Goal: Transaction & Acquisition: Purchase product/service

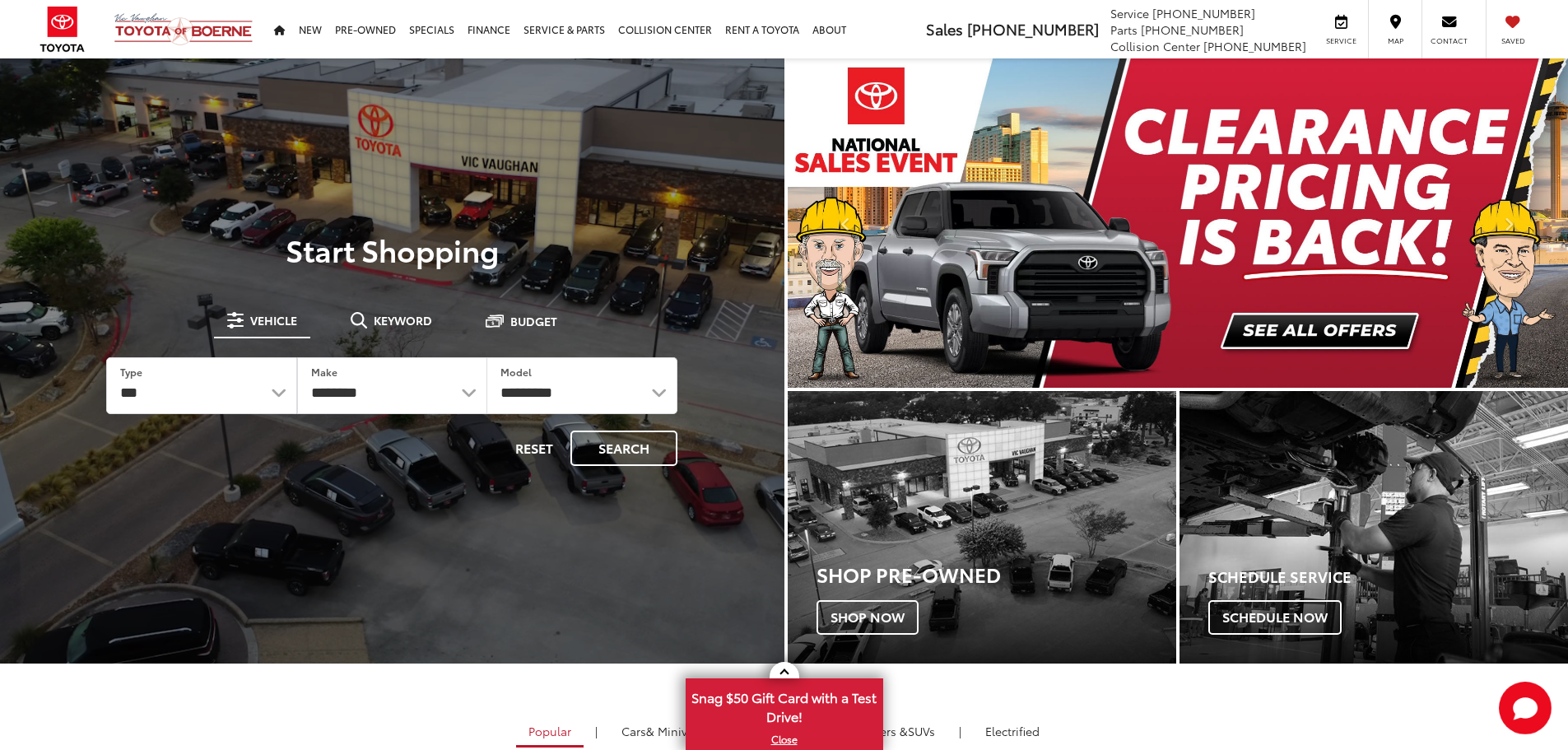
click at [380, 318] on span "Keyword" at bounding box center [402, 319] width 58 height 11
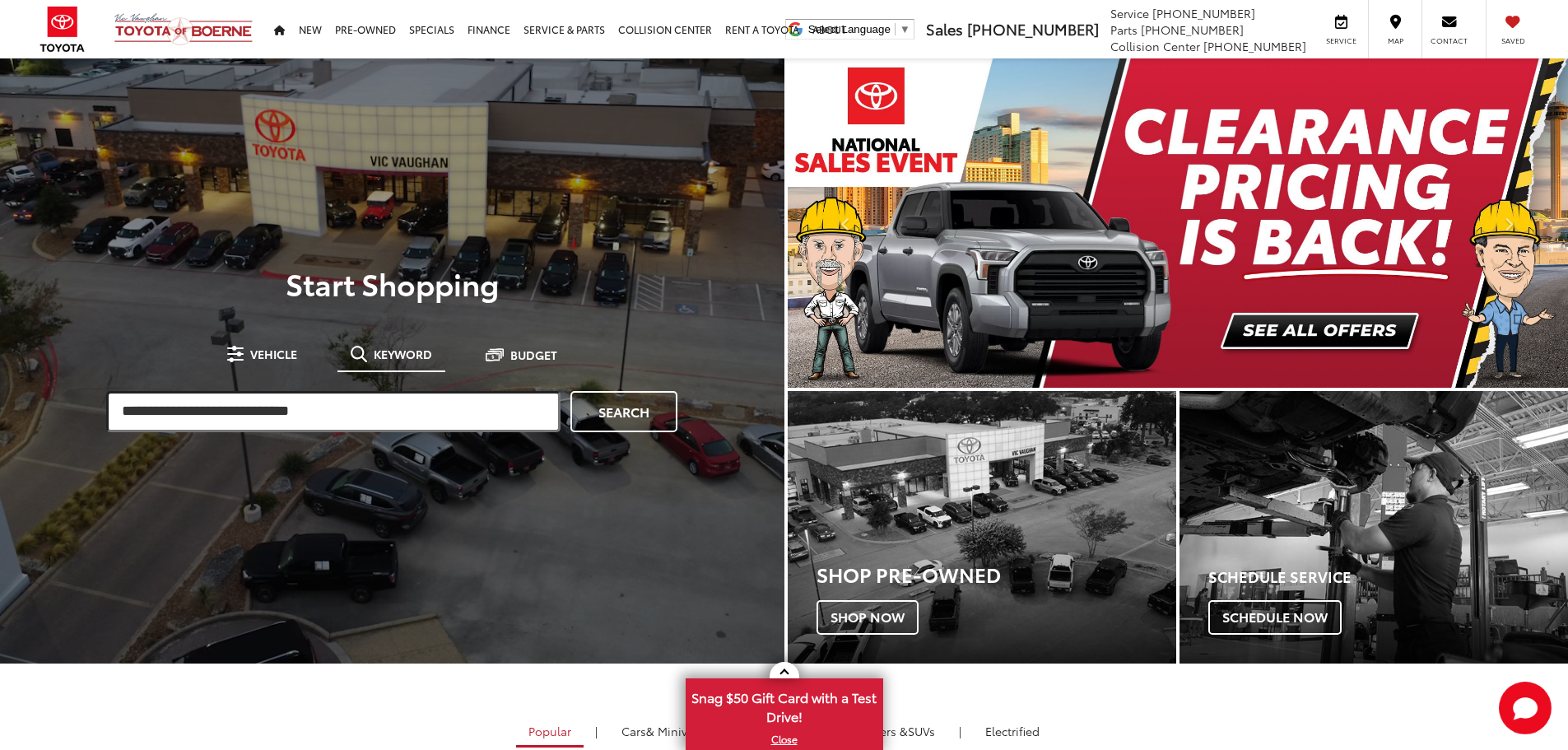
click at [337, 413] on input "search" at bounding box center [333, 411] width 454 height 41
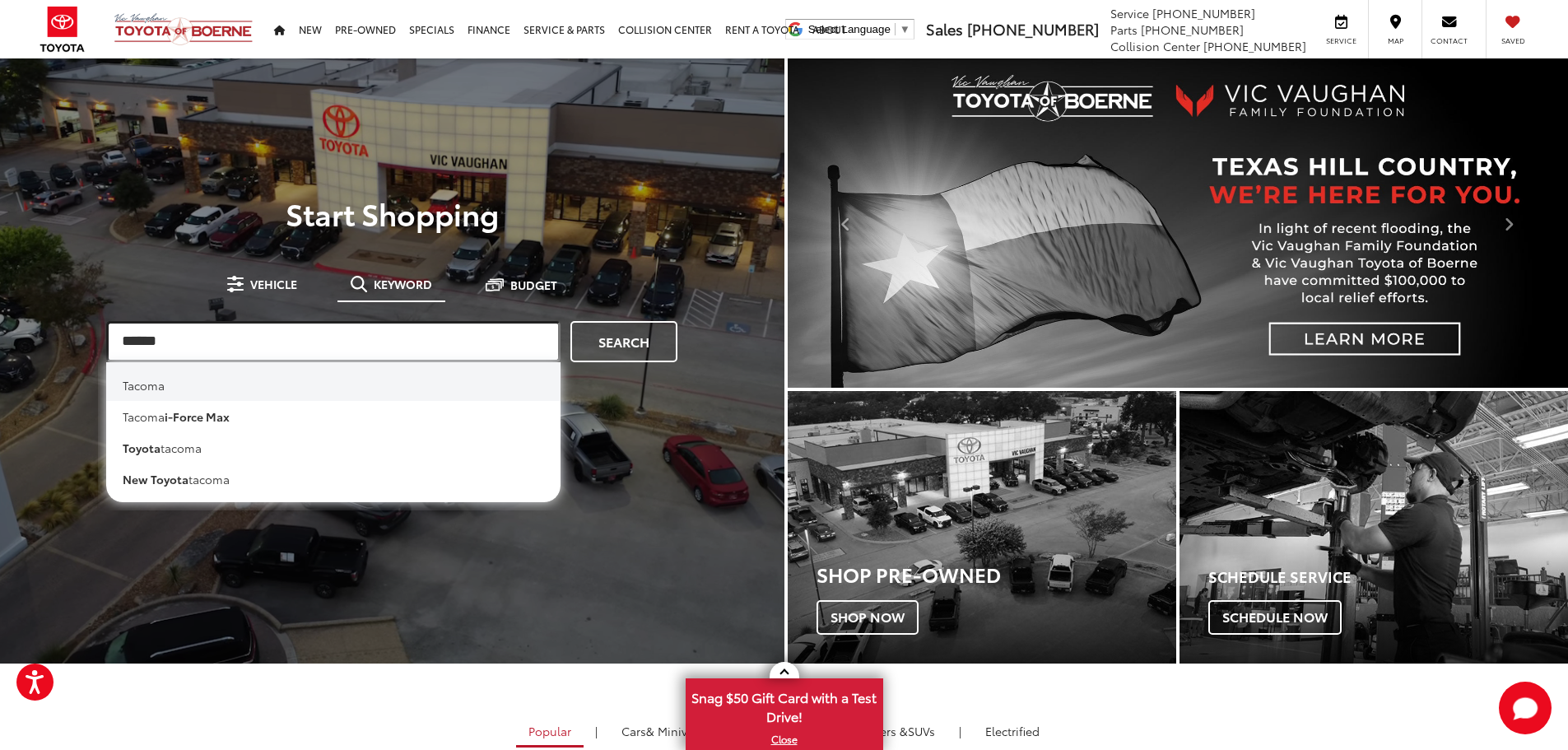
type input "******"
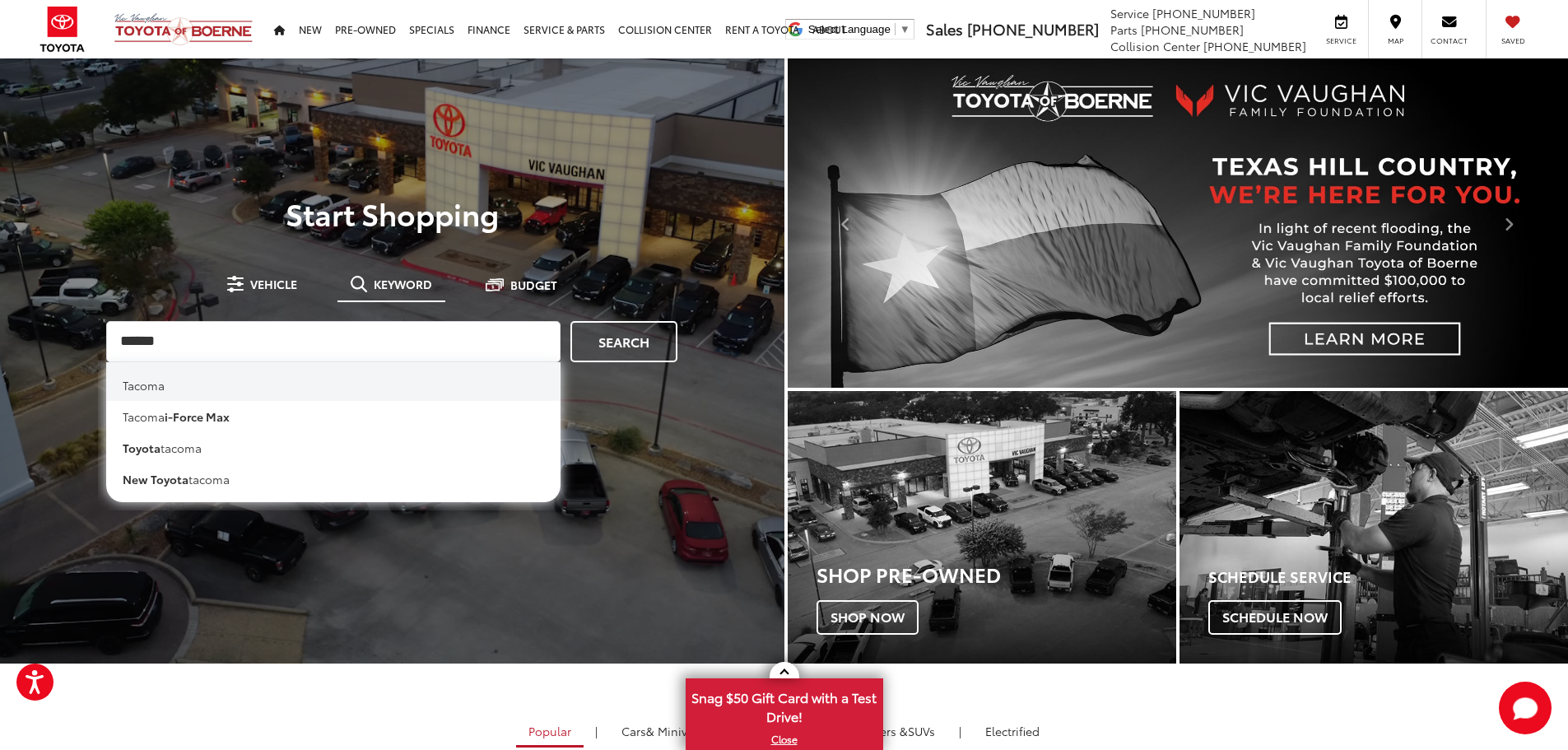
click at [351, 392] on li "tacoma" at bounding box center [333, 381] width 454 height 38
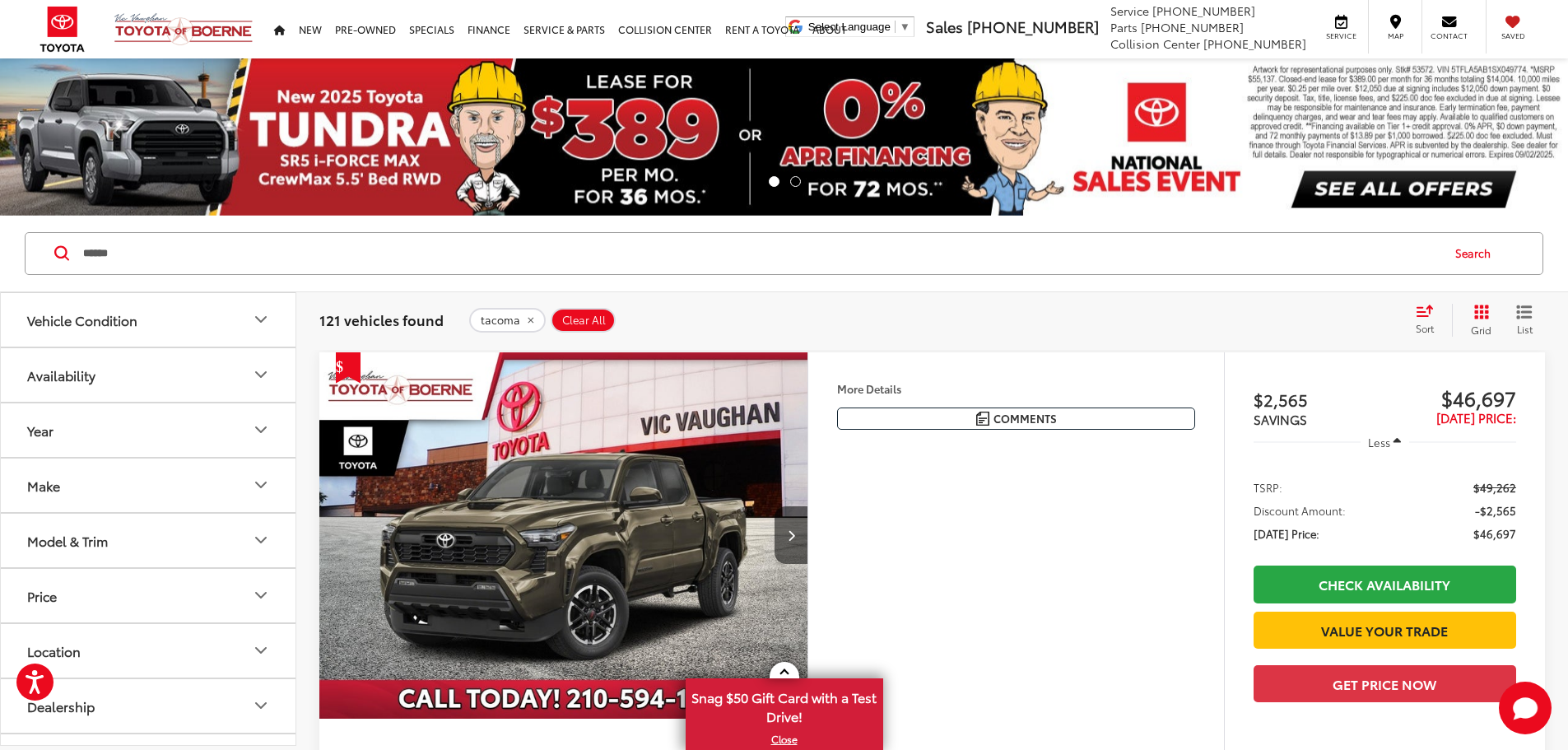
click at [1423, 314] on icon "Select sort value" at bounding box center [1424, 311] width 18 height 12
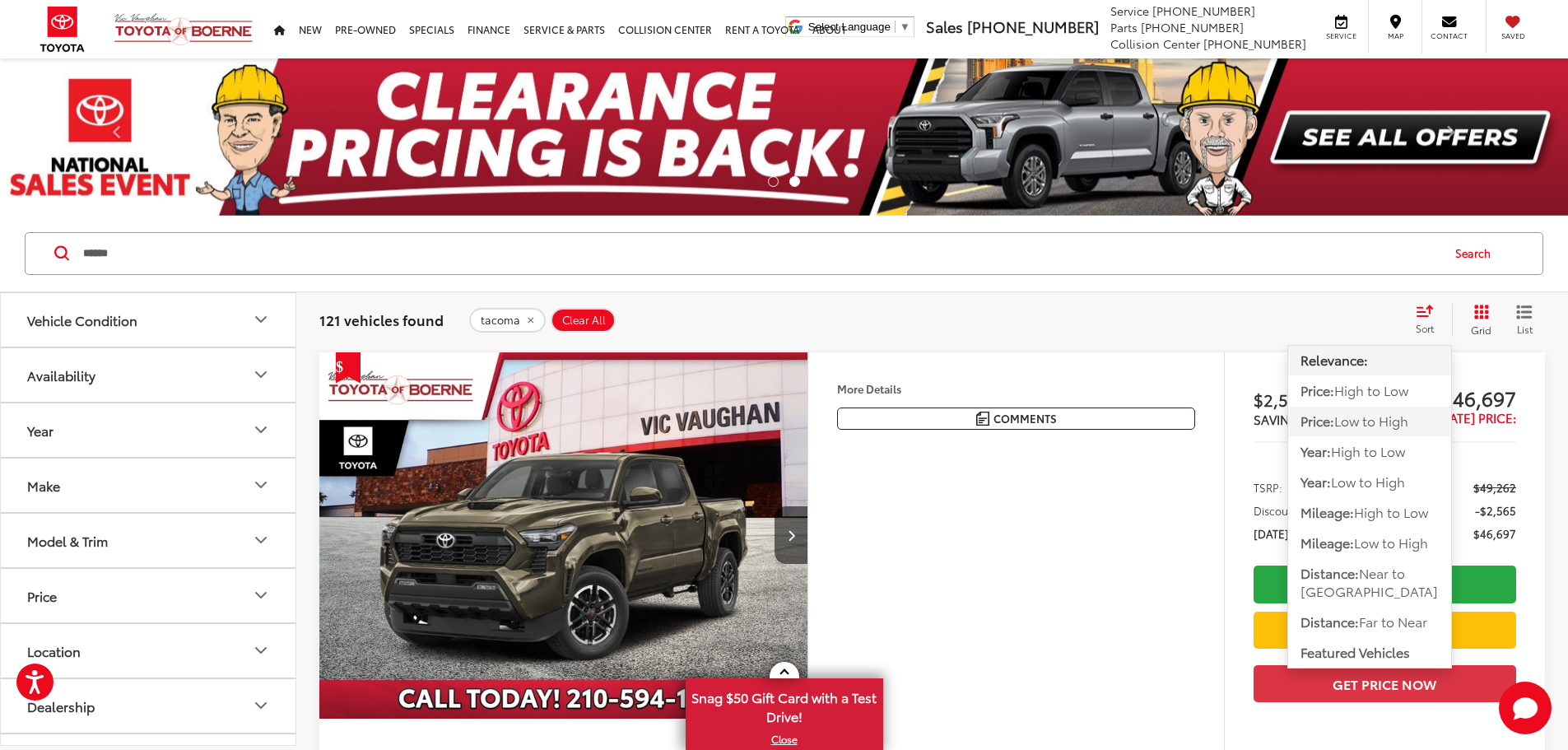
click at [1362, 424] on span "Low to High" at bounding box center [1370, 420] width 74 height 19
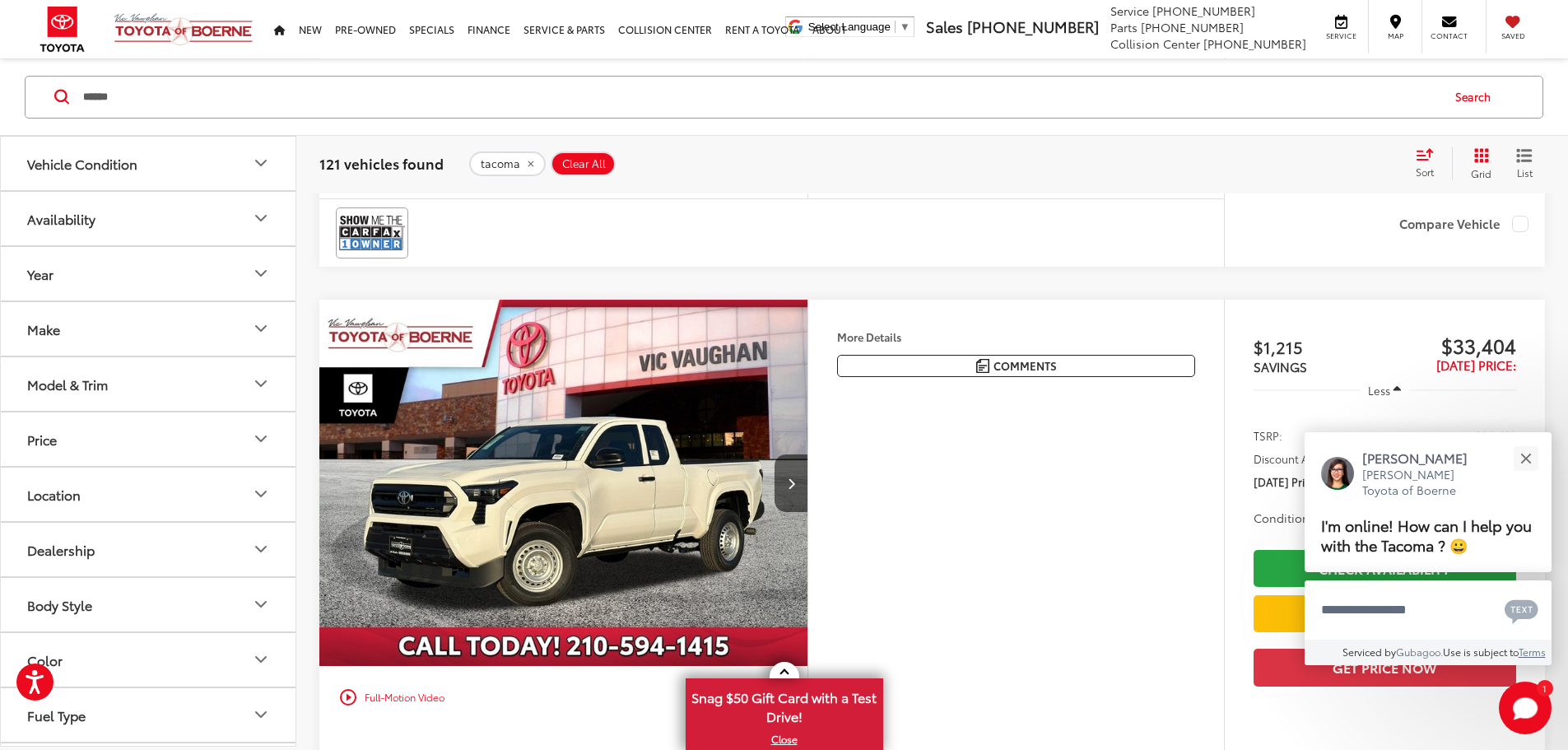
scroll to position [6995, 0]
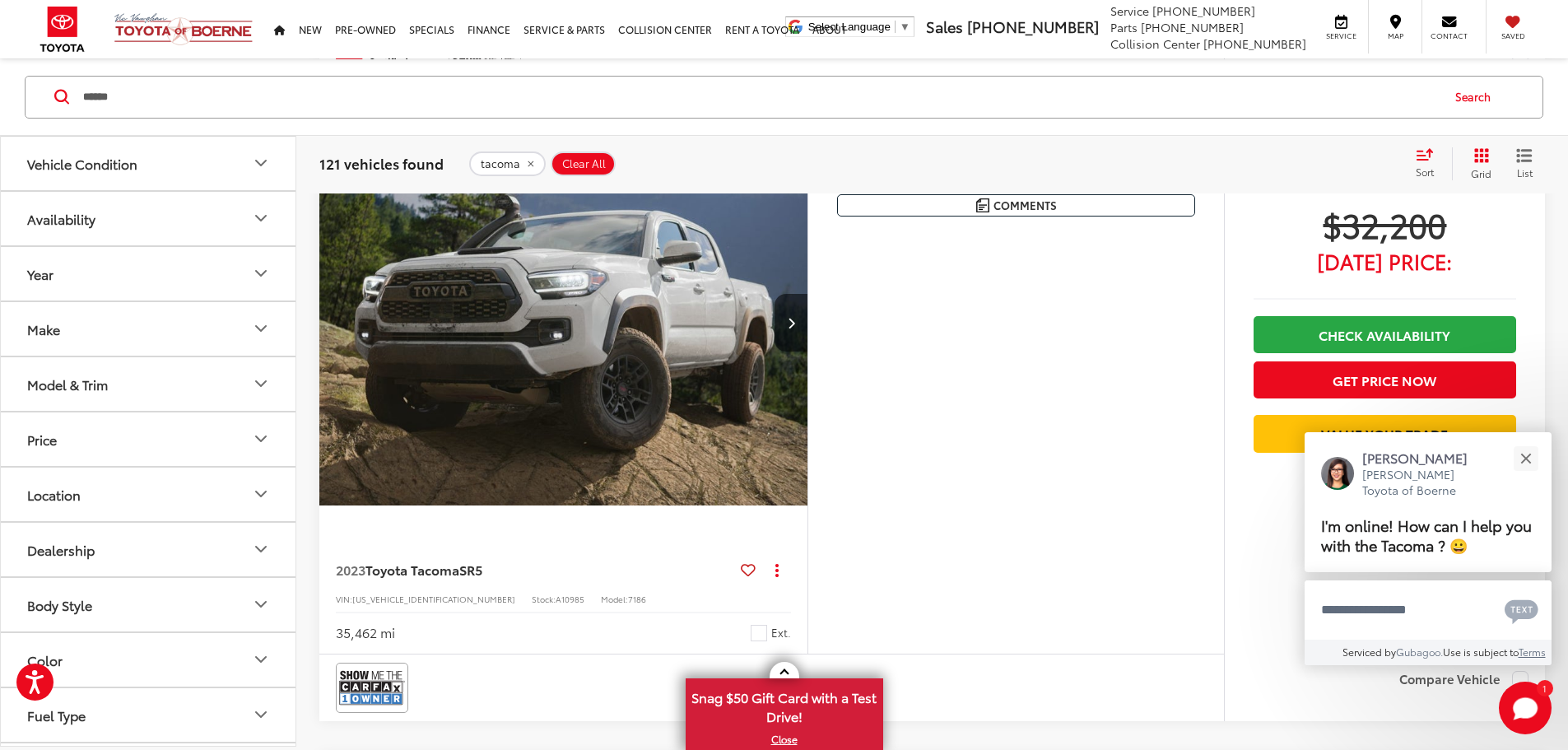
scroll to position [4444, 0]
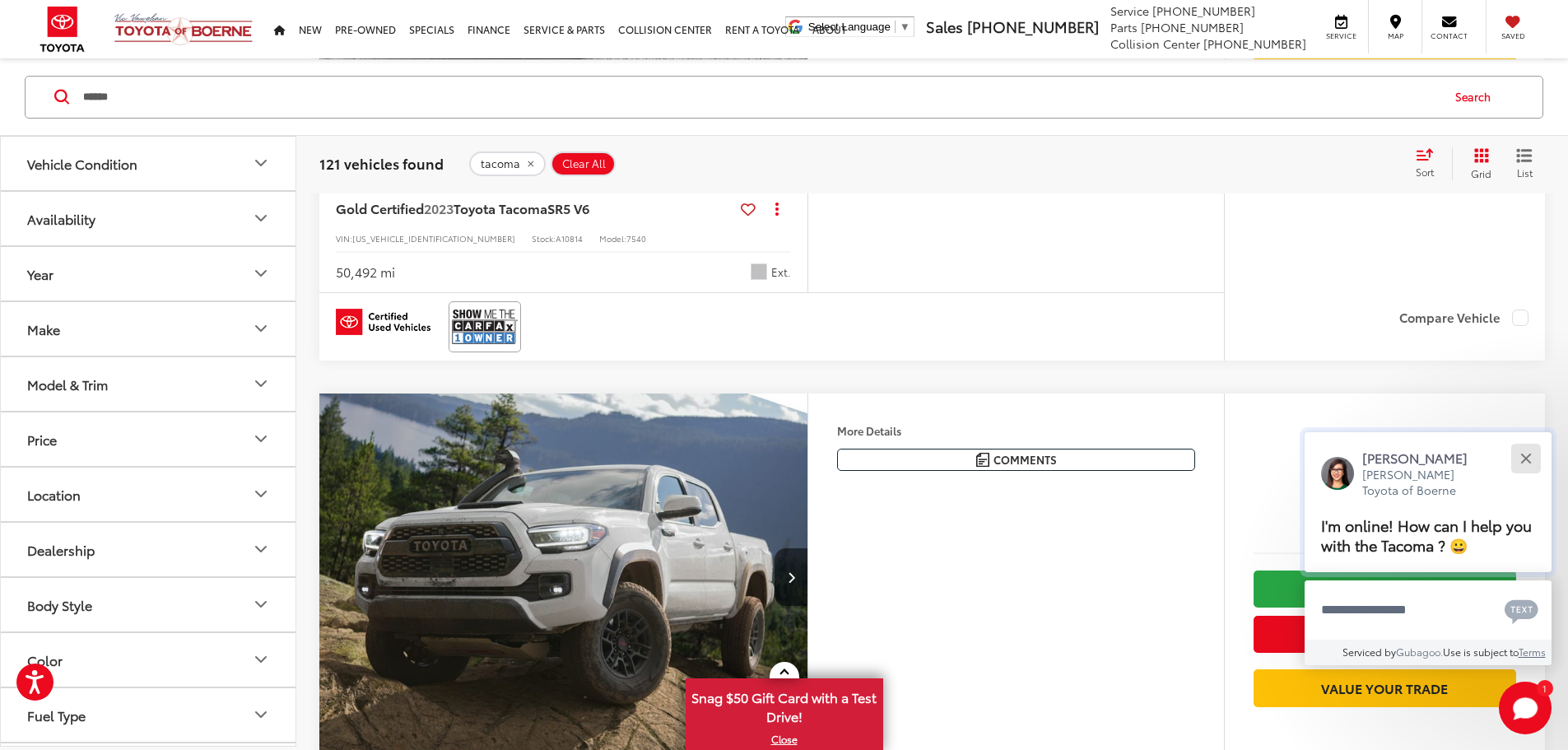
click at [1529, 464] on button "Close" at bounding box center [1525, 458] width 36 height 36
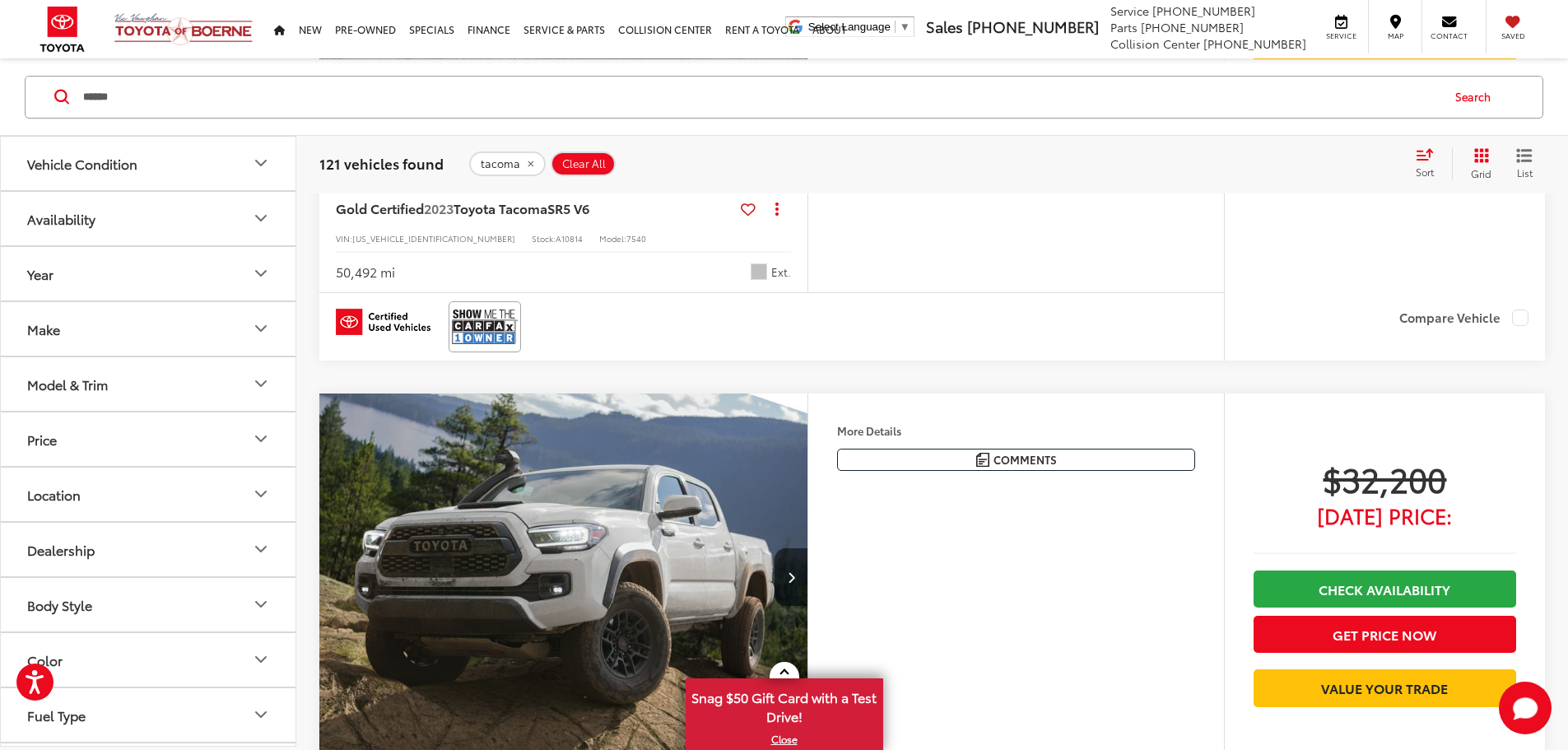
scroll to position [0, 1873]
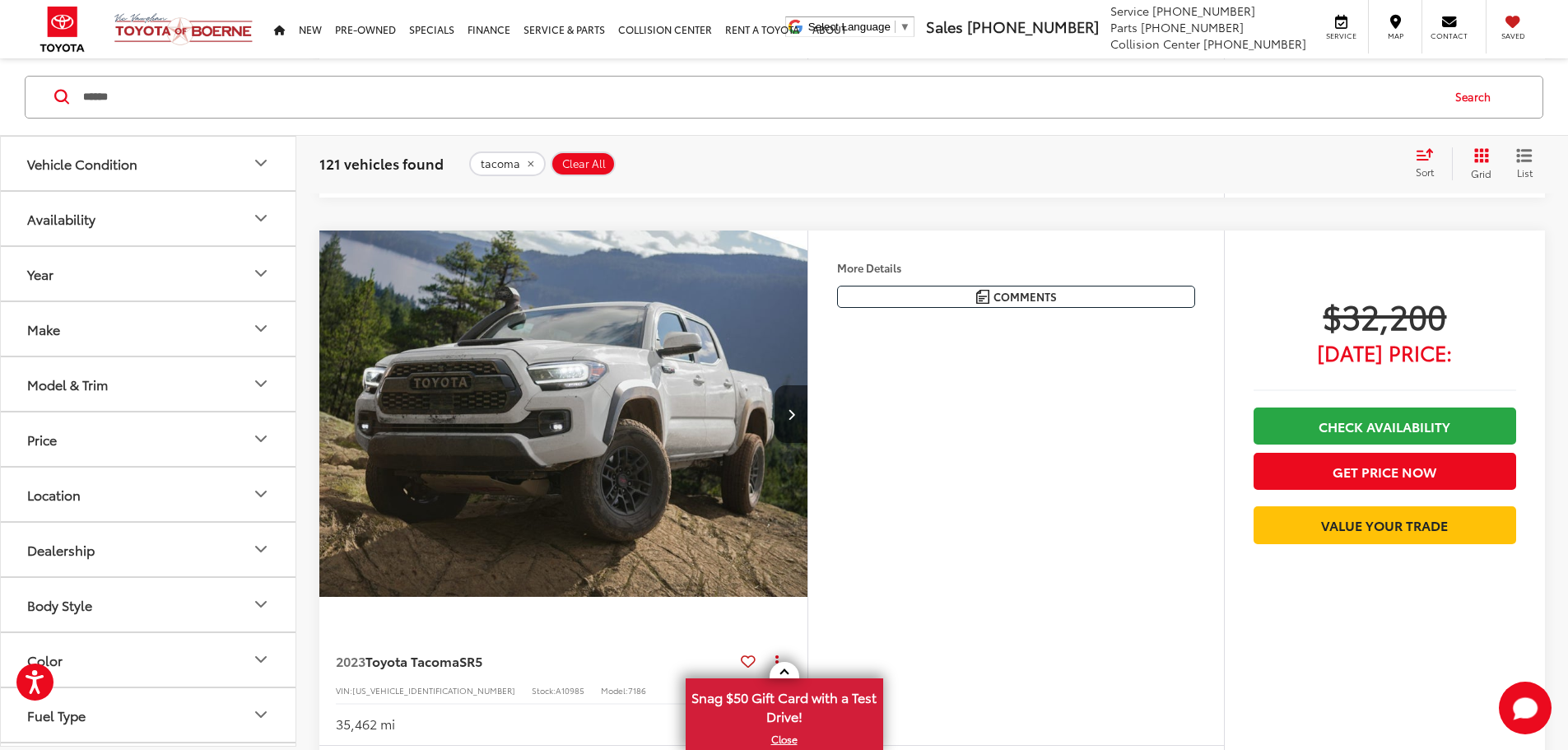
scroll to position [4609, 0]
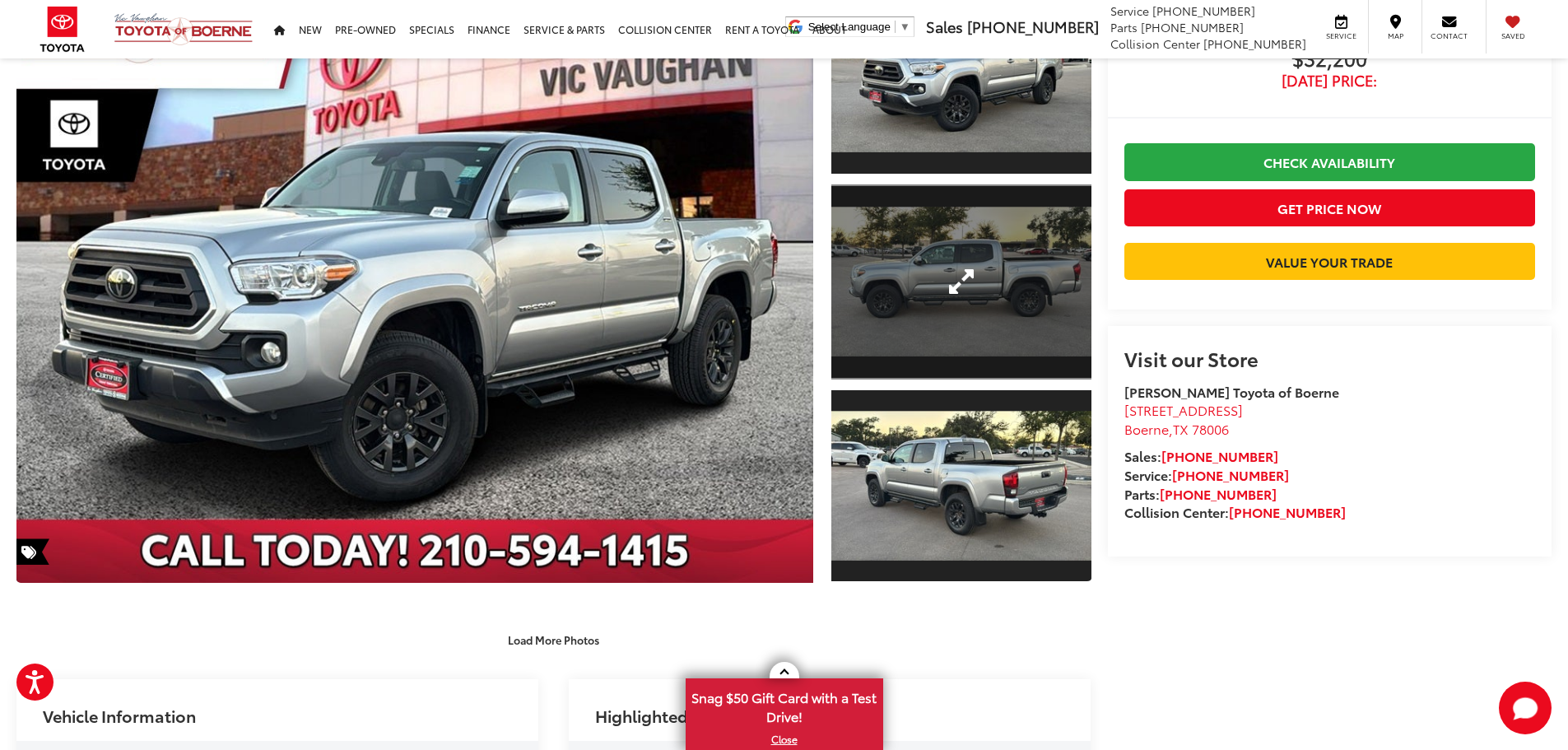
scroll to position [412, 0]
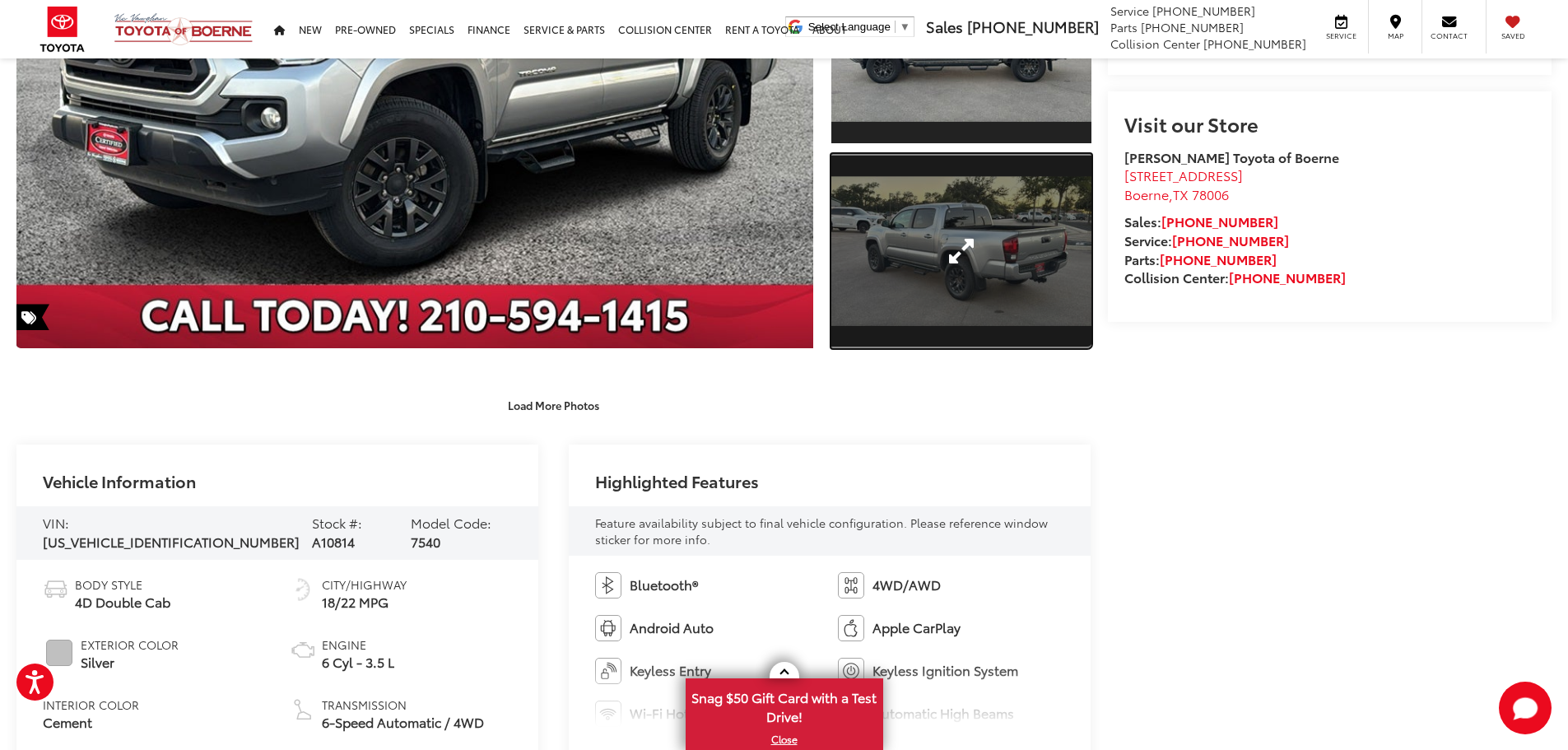
click at [985, 297] on link "Expand Photo 3" at bounding box center [961, 251] width 260 height 195
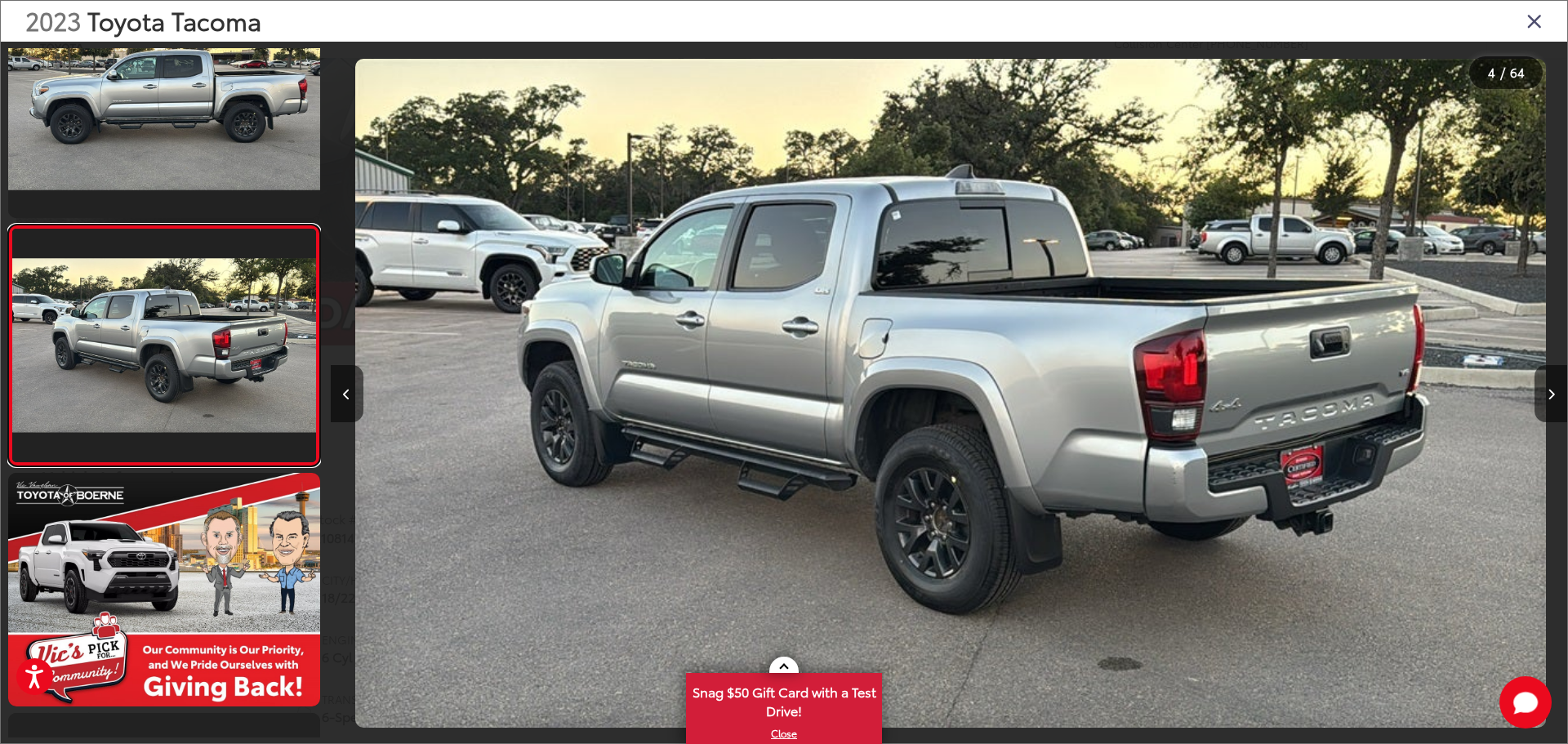
scroll to position [0, 3710]
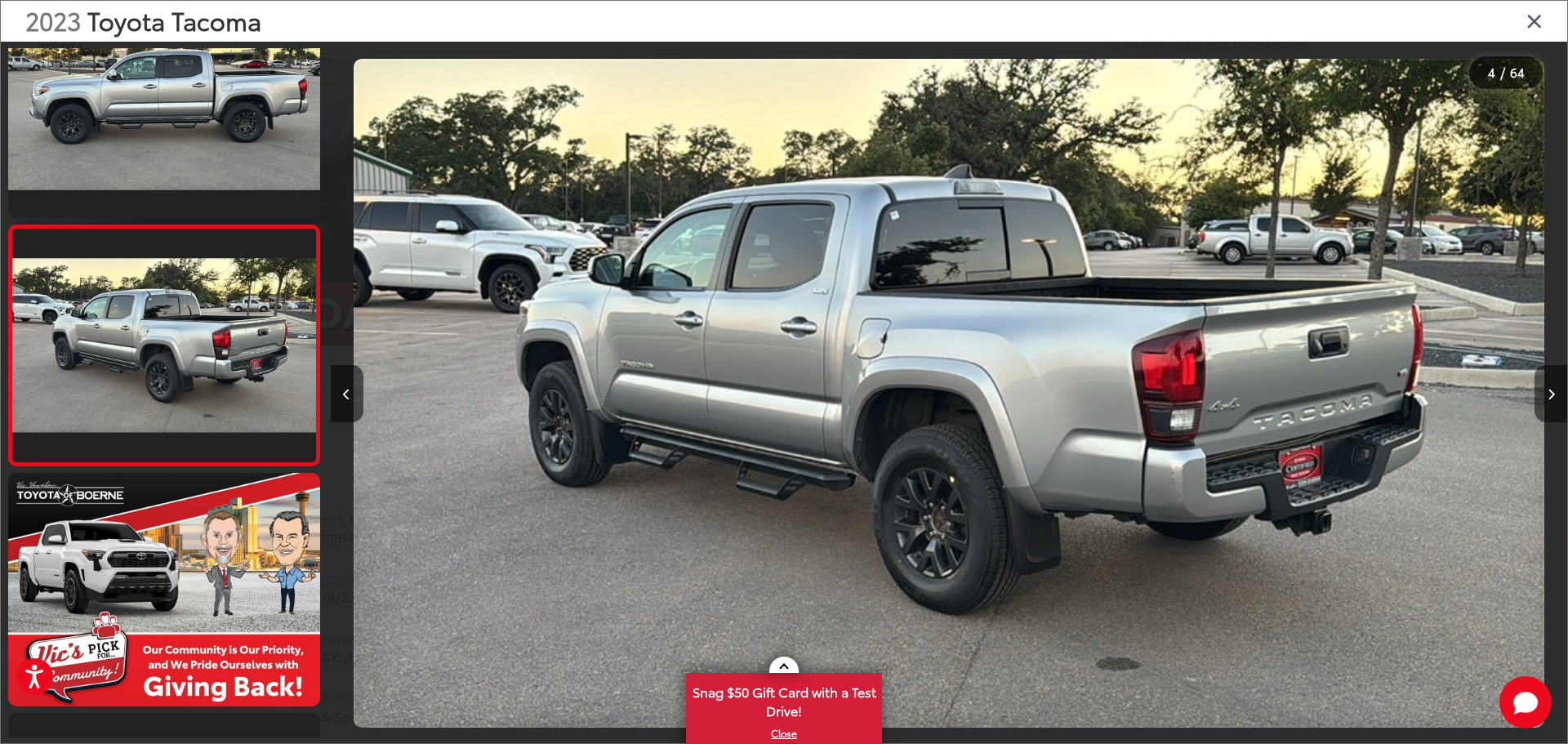
click at [1548, 383] on button "Next image" at bounding box center [1551, 394] width 33 height 57
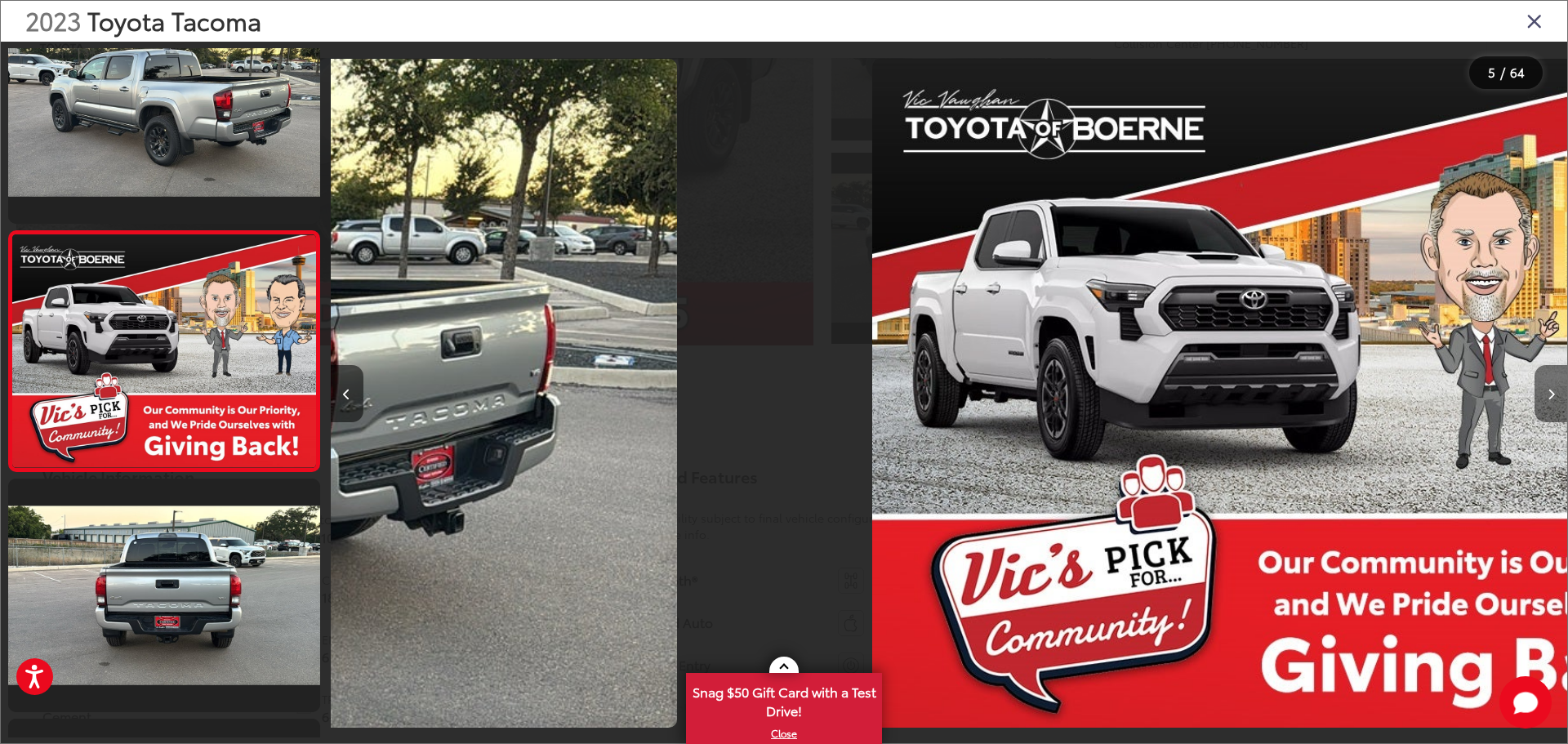
scroll to position [785, 0]
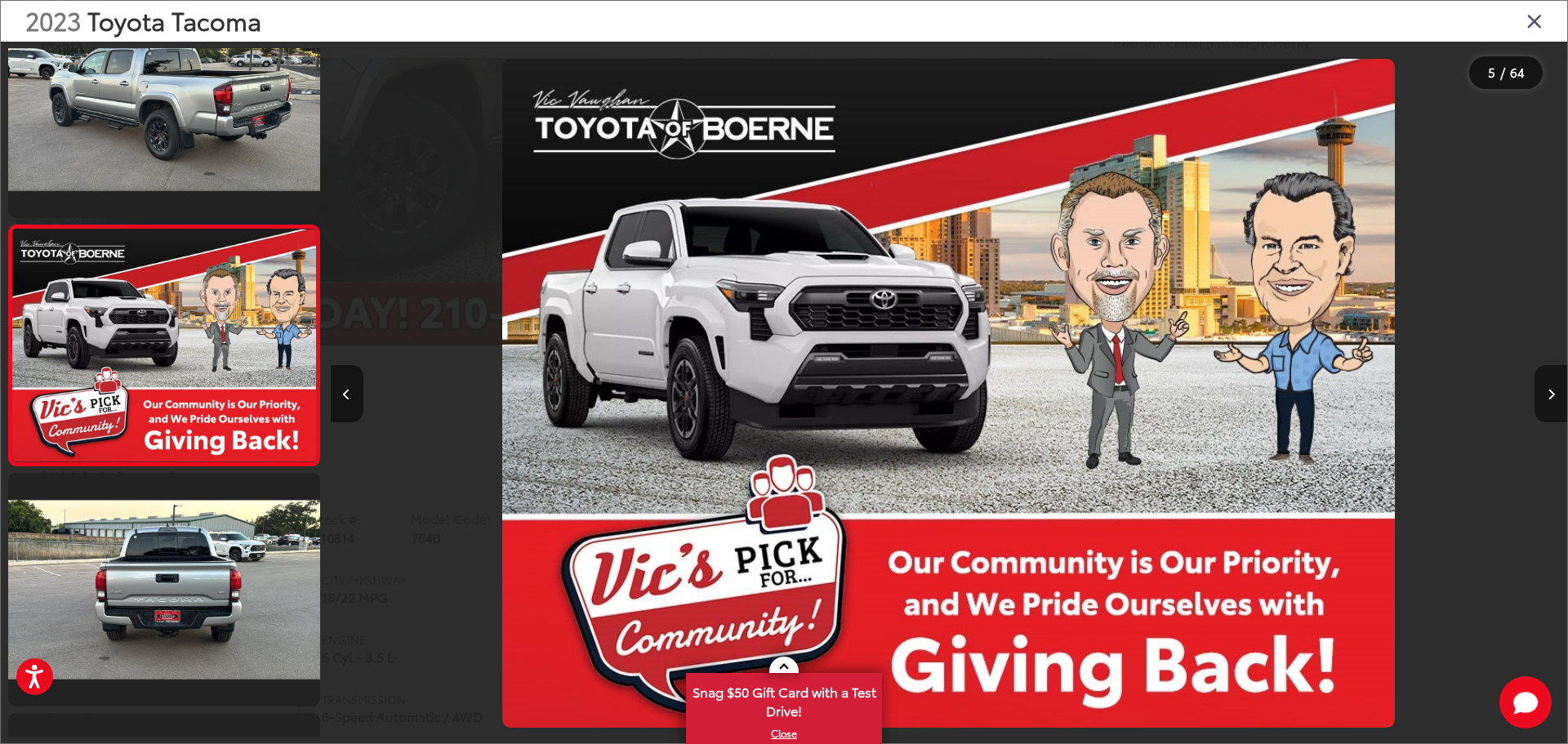
click at [1548, 383] on button "Next image" at bounding box center [1551, 394] width 33 height 57
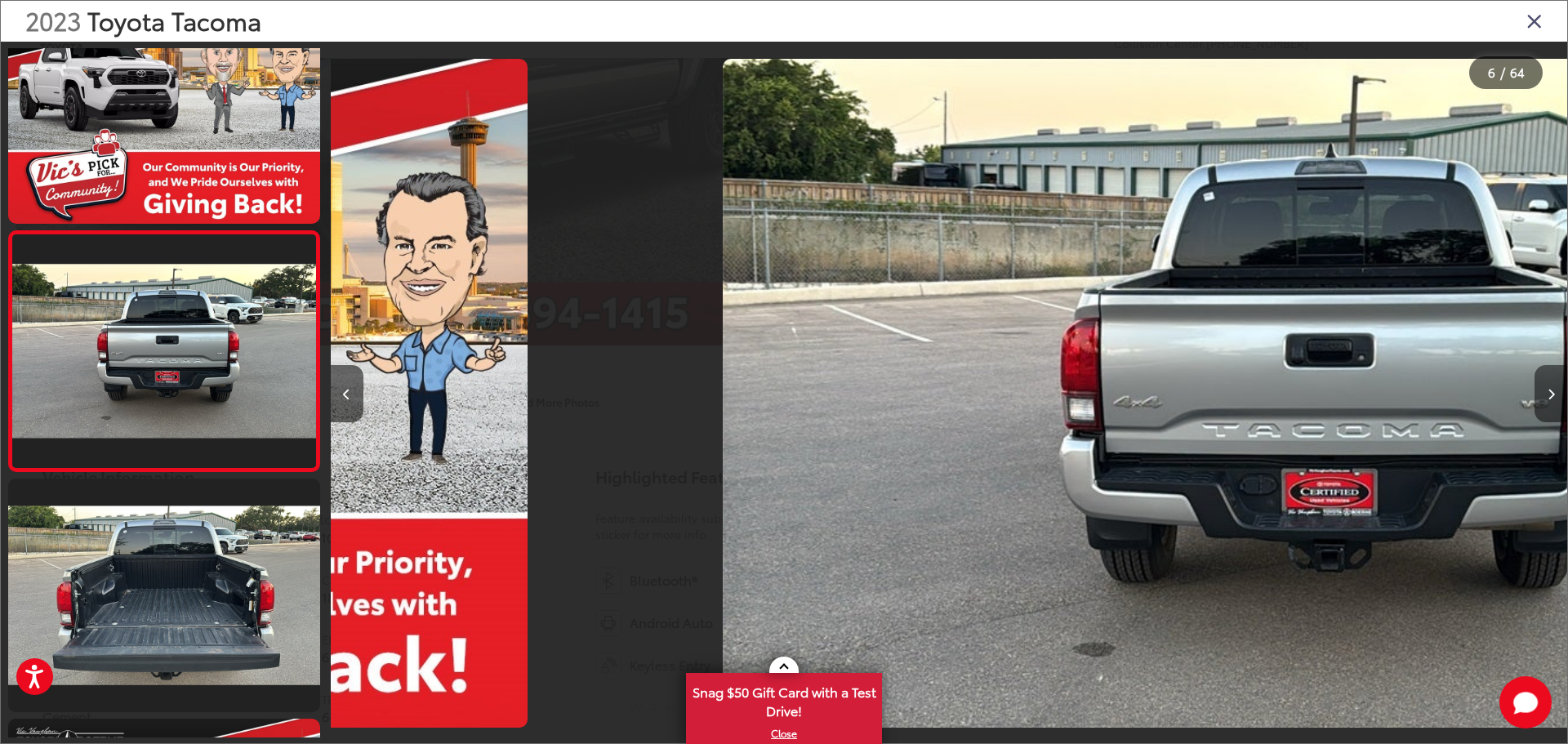
scroll to position [1025, 0]
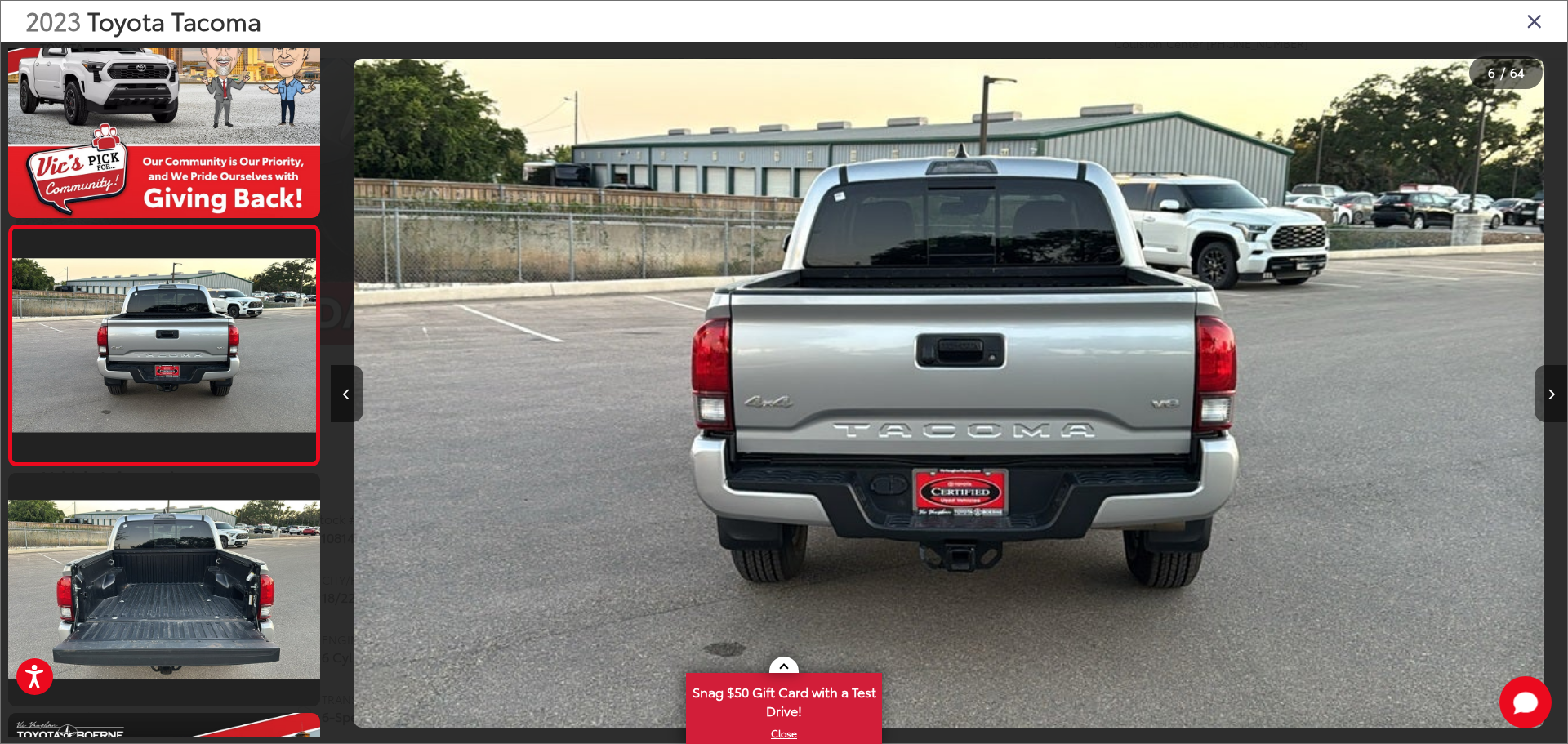
click at [1548, 383] on button "Next image" at bounding box center [1551, 394] width 33 height 57
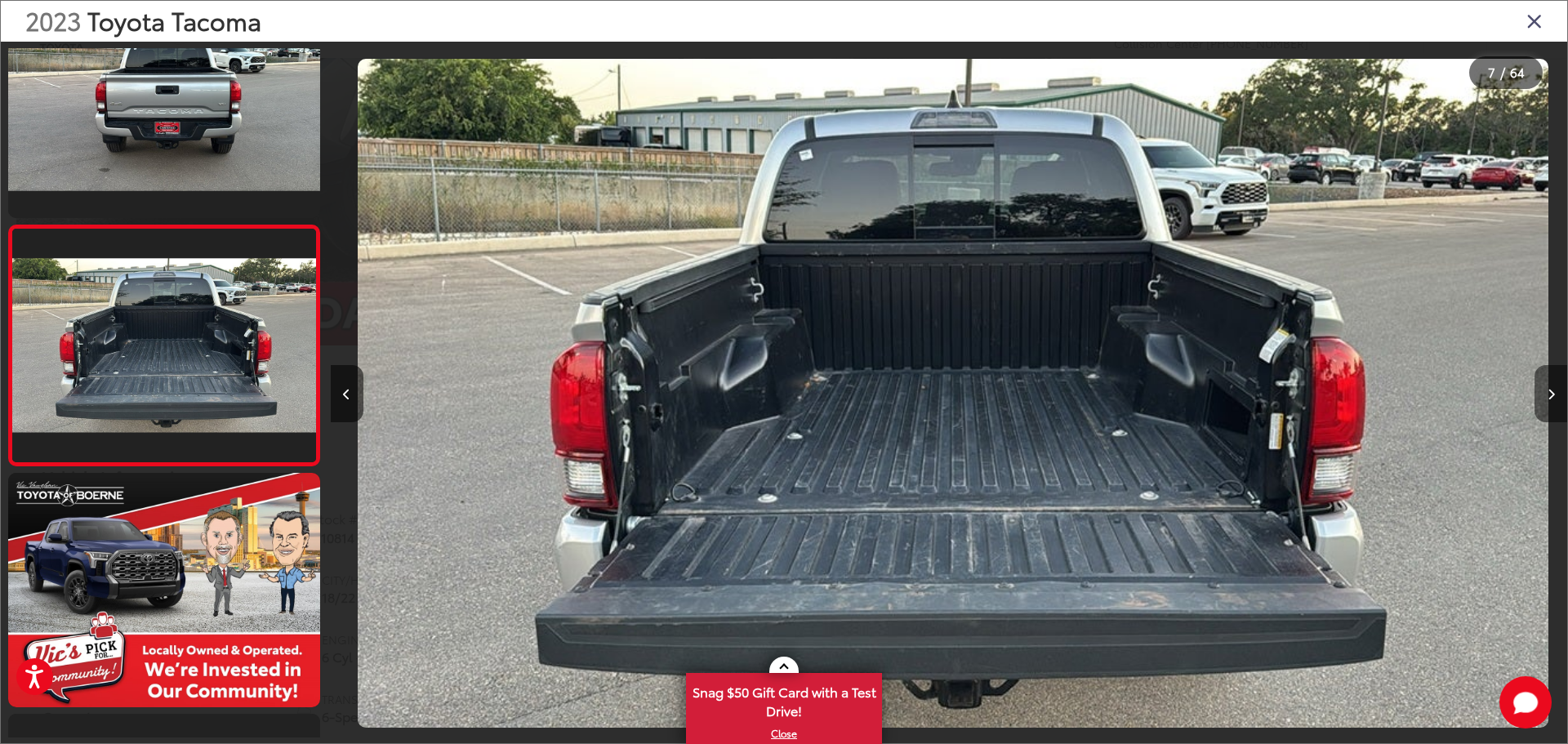
scroll to position [0, 7420]
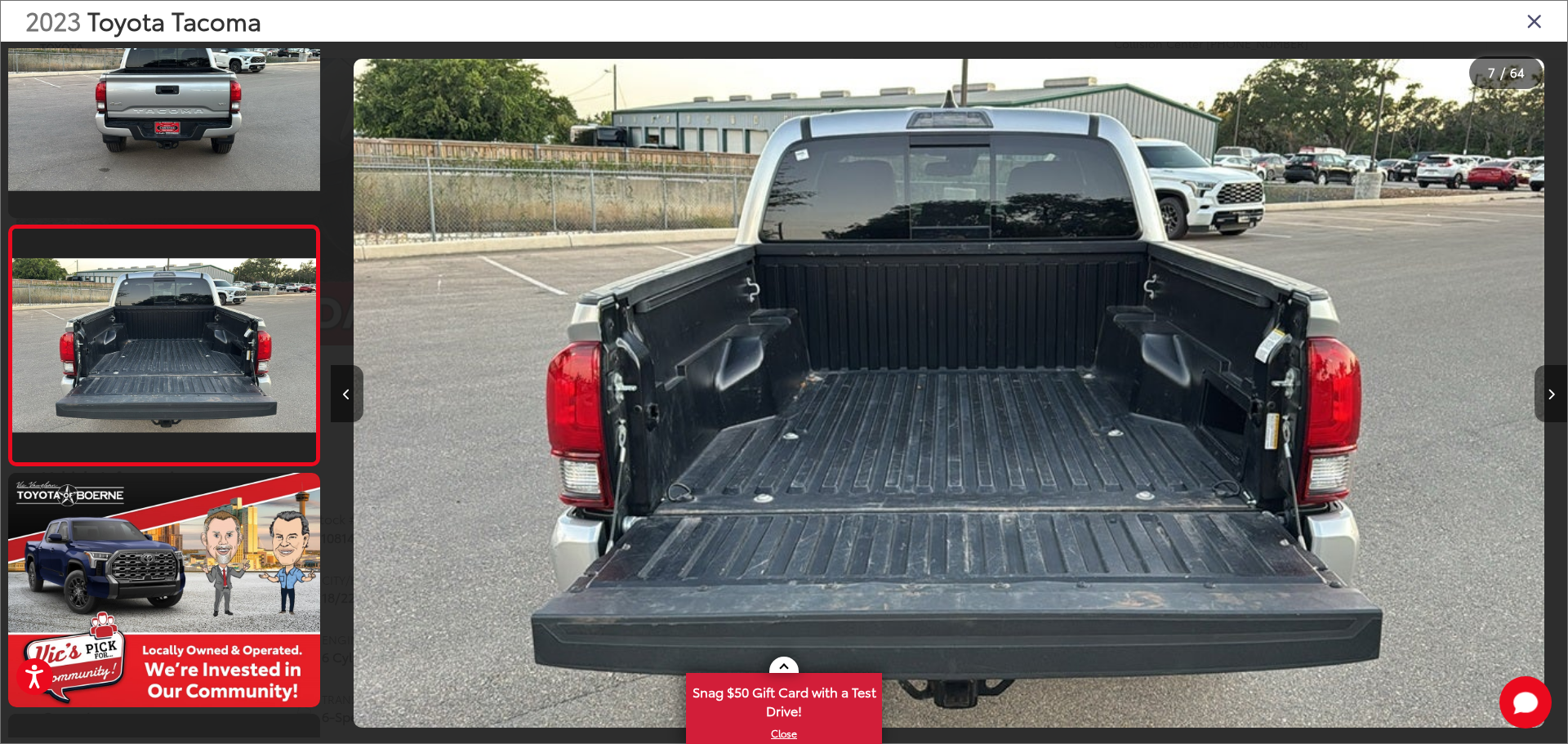
click at [1548, 383] on button "Next image" at bounding box center [1551, 394] width 33 height 57
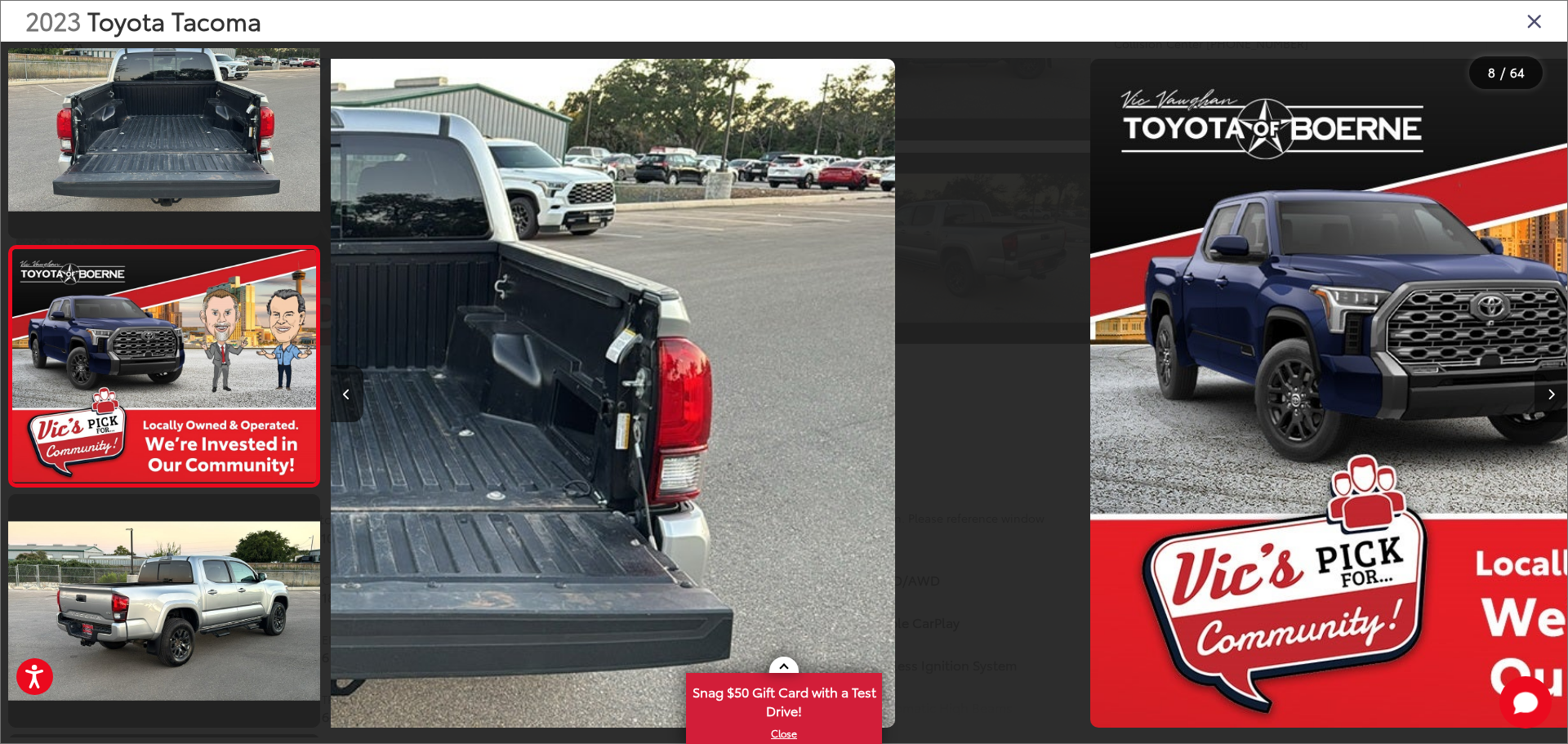
scroll to position [1505, 0]
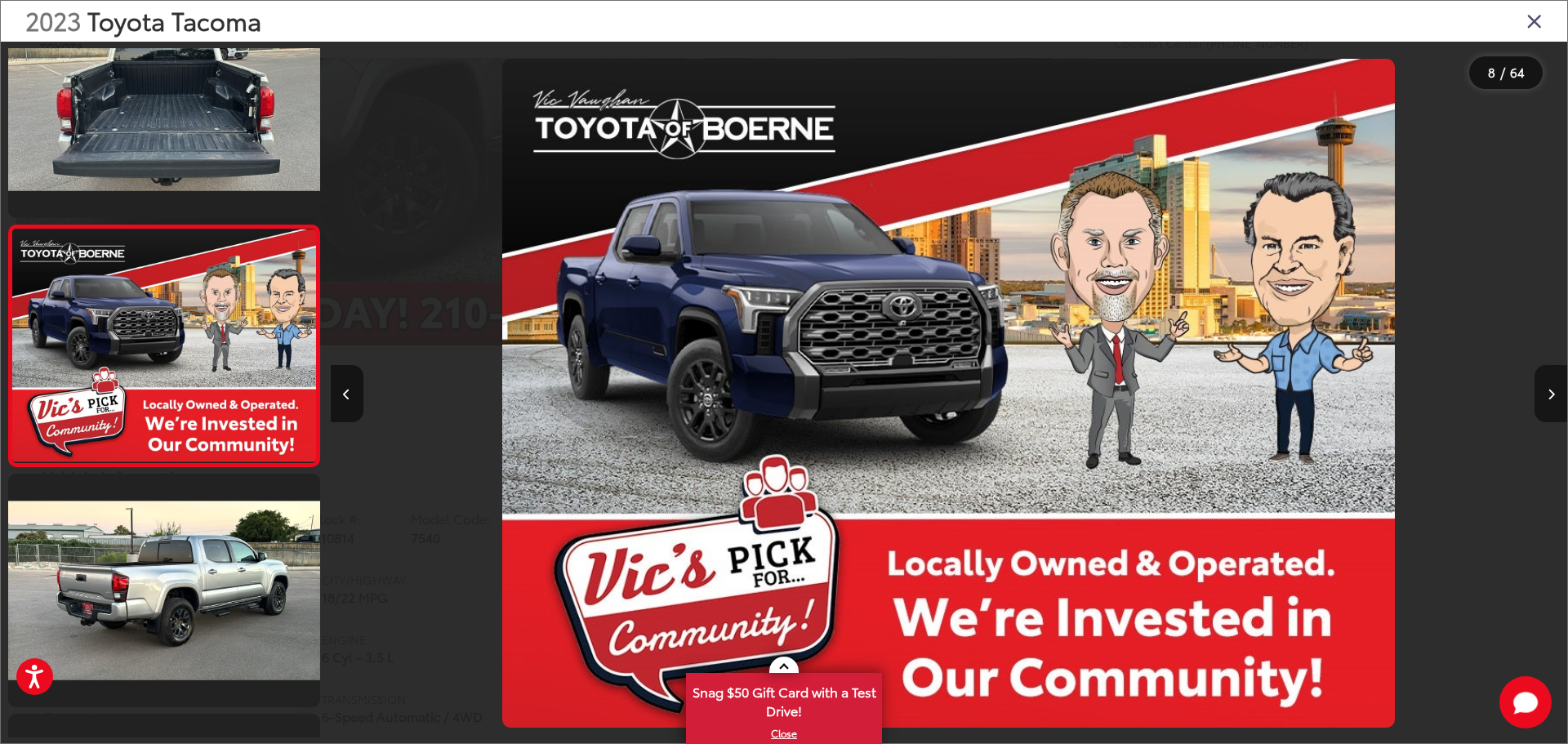
click at [1548, 383] on button "Next image" at bounding box center [1551, 394] width 33 height 57
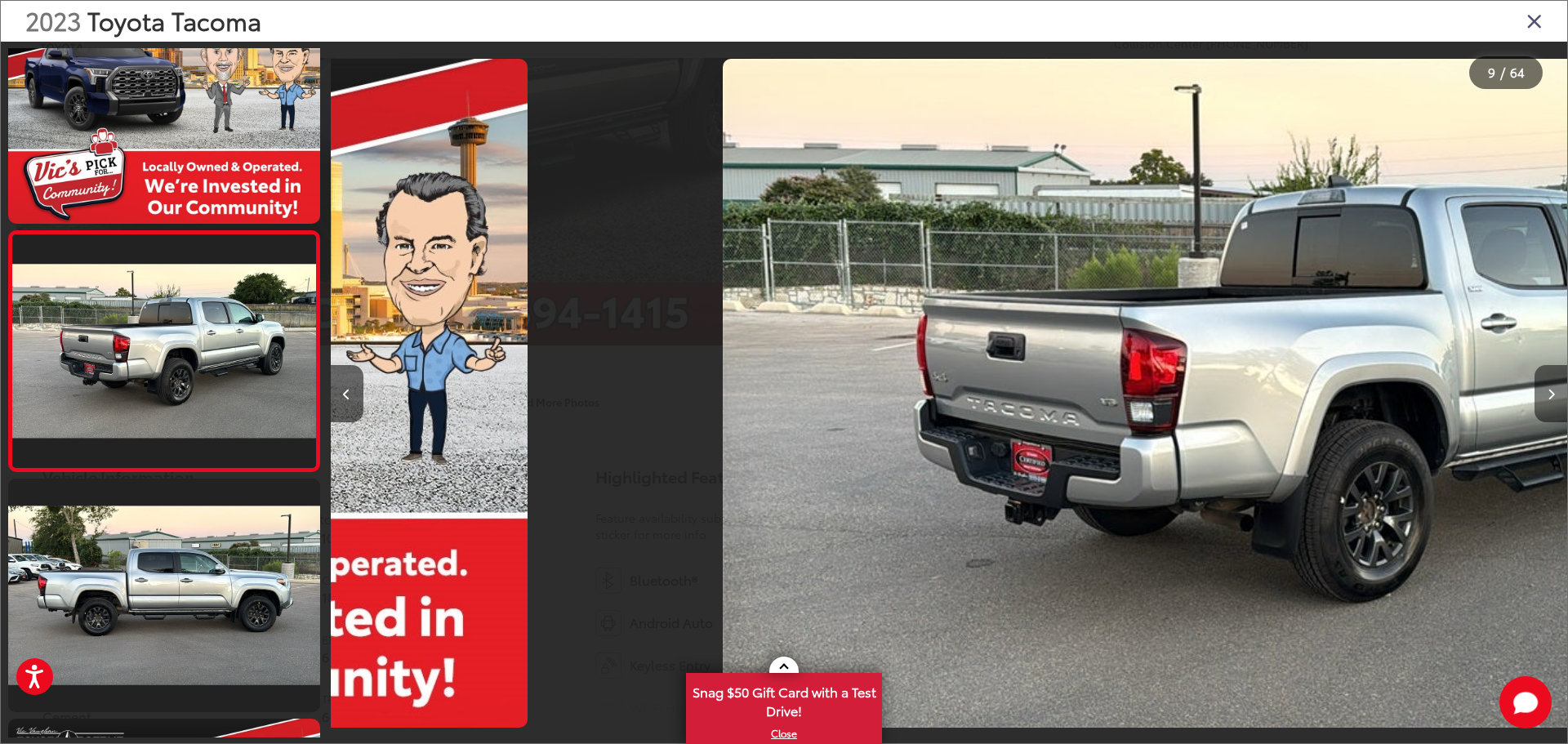
scroll to position [0, 0]
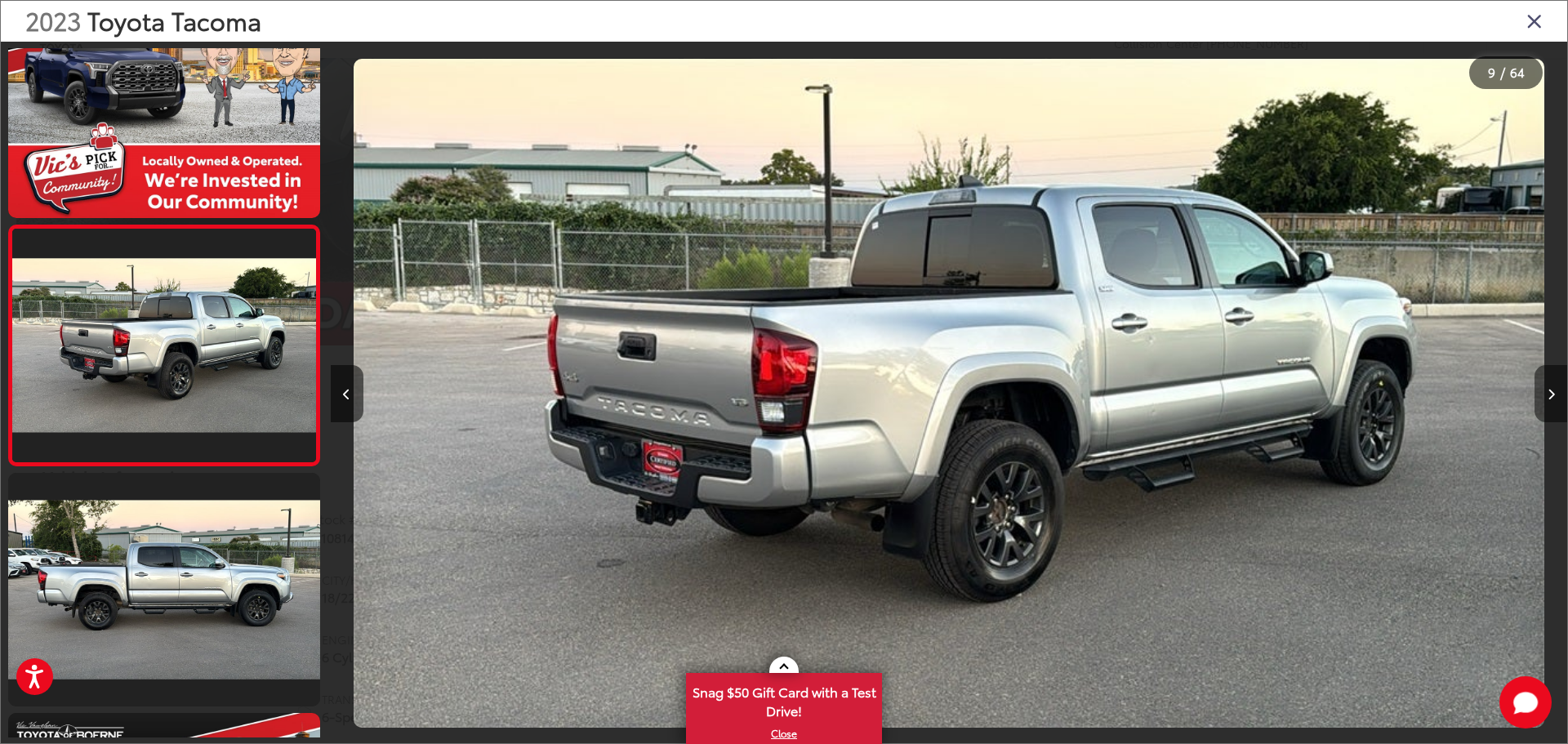
click at [1548, 383] on button "Next image" at bounding box center [1551, 394] width 33 height 57
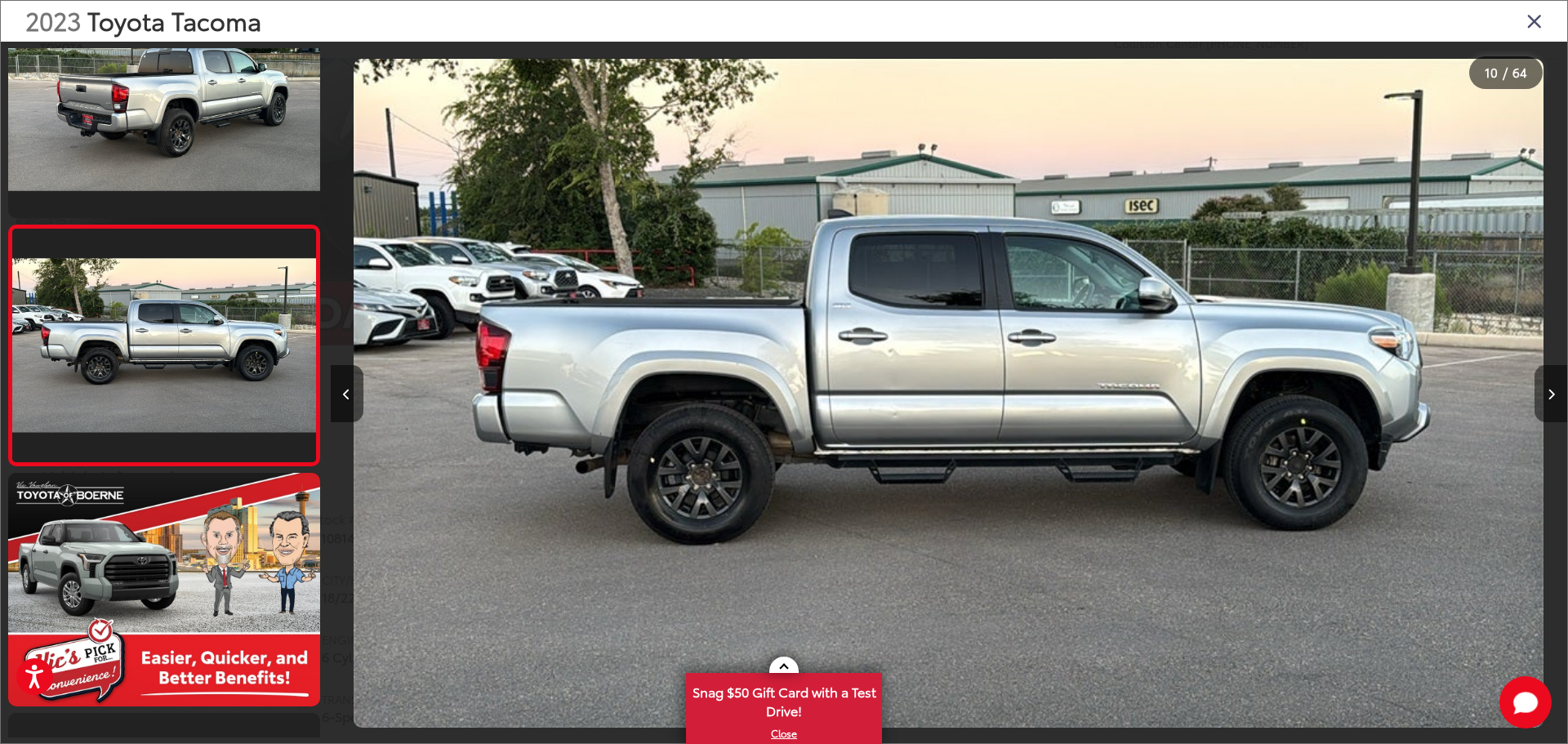
click at [1555, 406] on button "Next image" at bounding box center [1551, 394] width 33 height 57
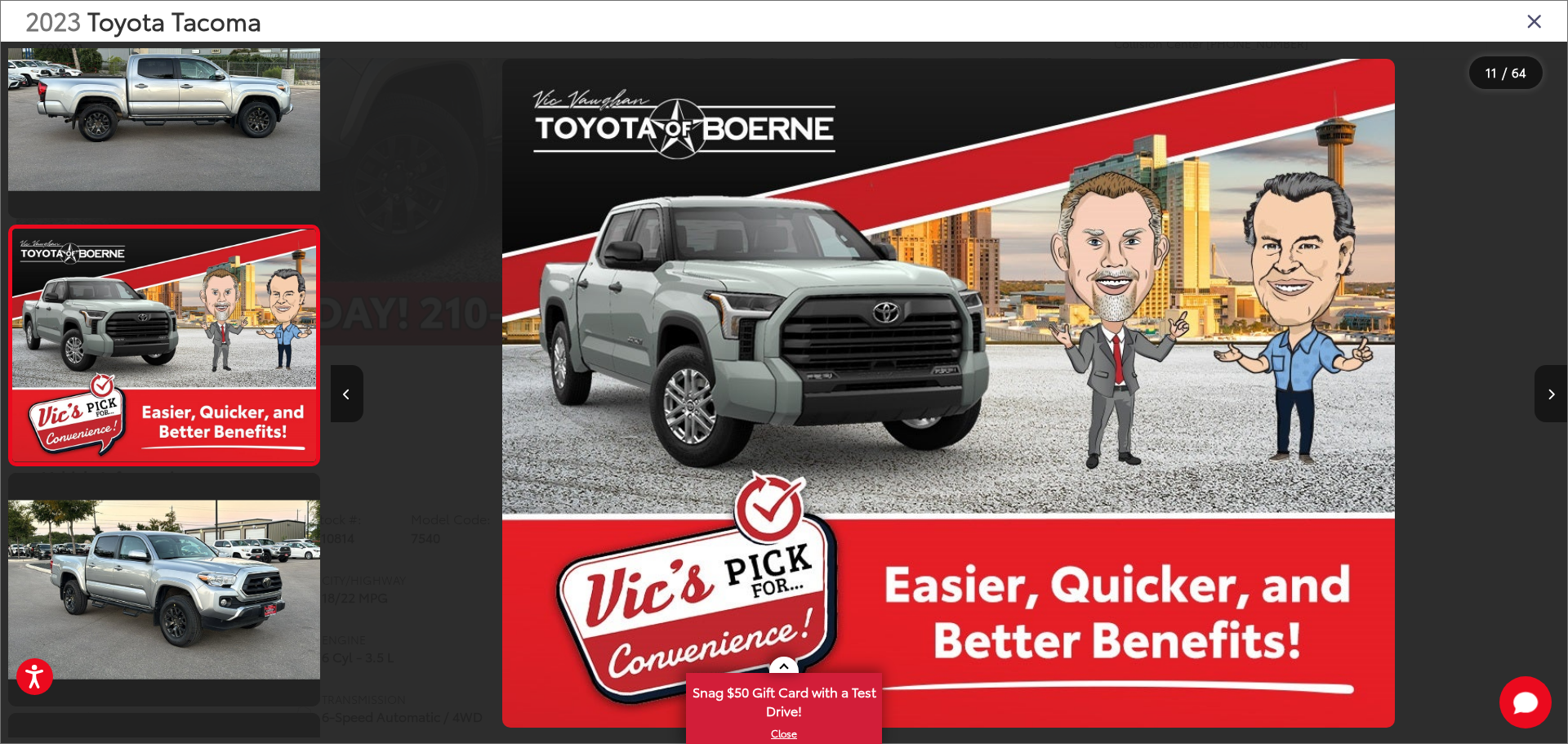
click at [1555, 406] on button "Next image" at bounding box center [1551, 394] width 33 height 57
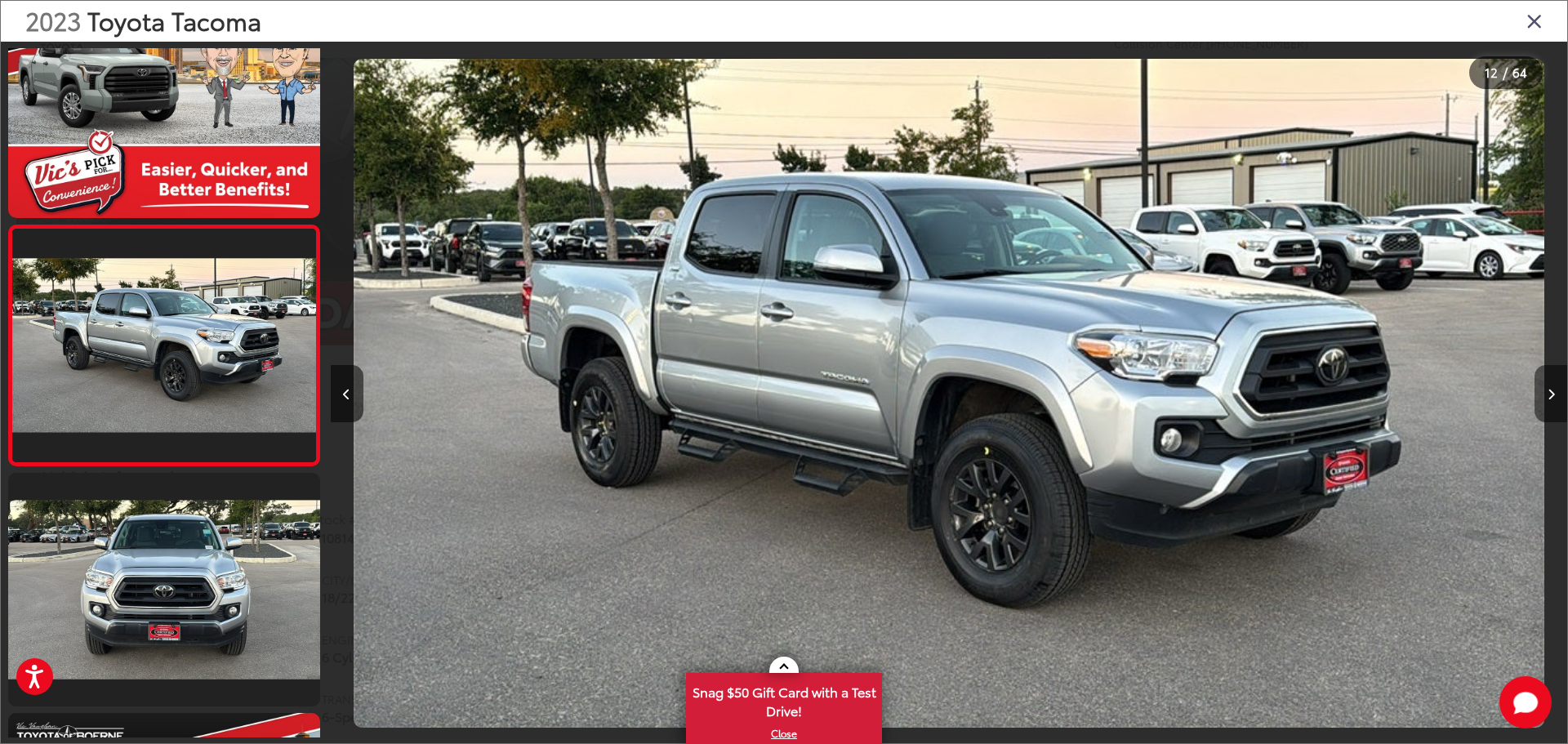
click at [1555, 406] on button "Next image" at bounding box center [1551, 394] width 33 height 57
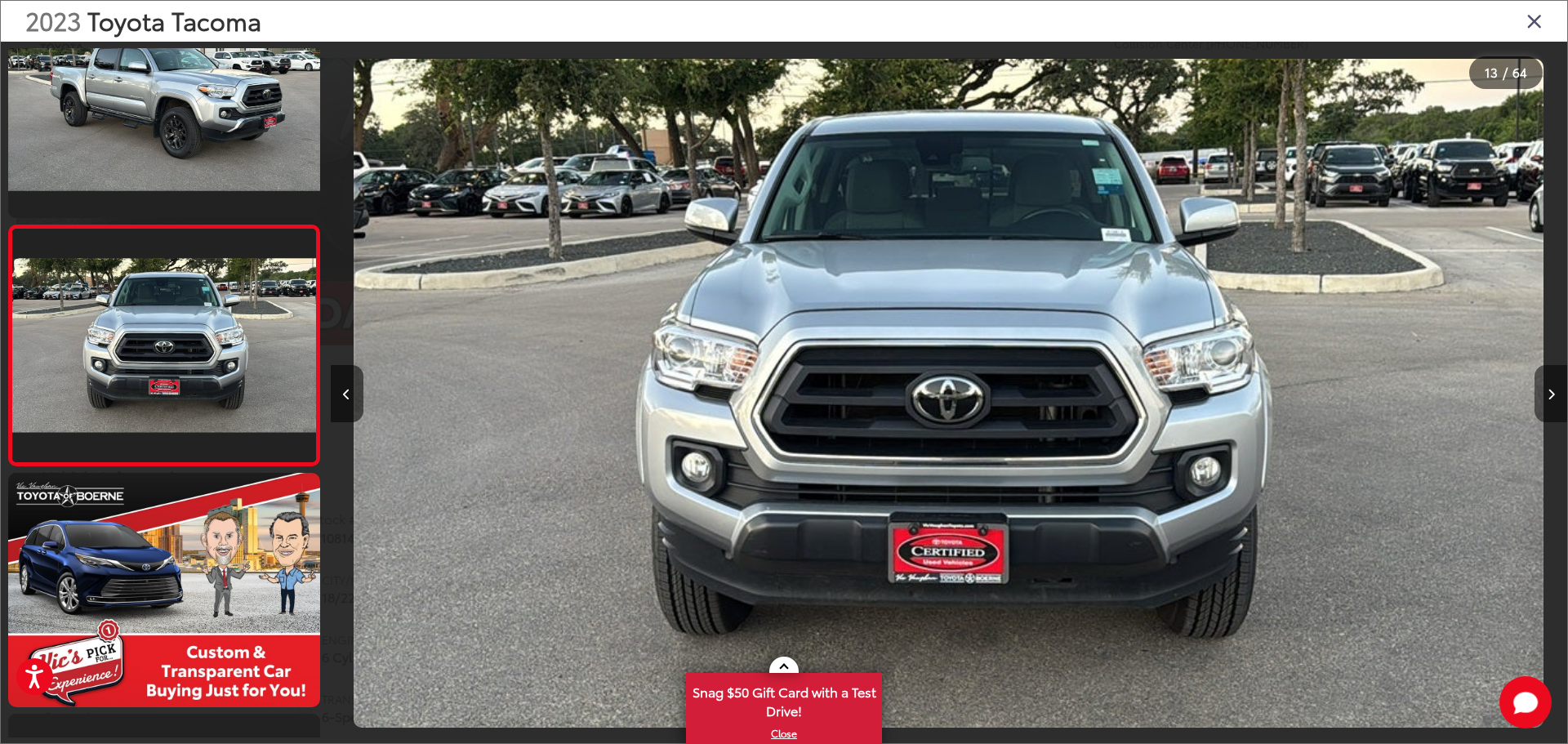
click at [1555, 406] on button "Next image" at bounding box center [1551, 394] width 33 height 57
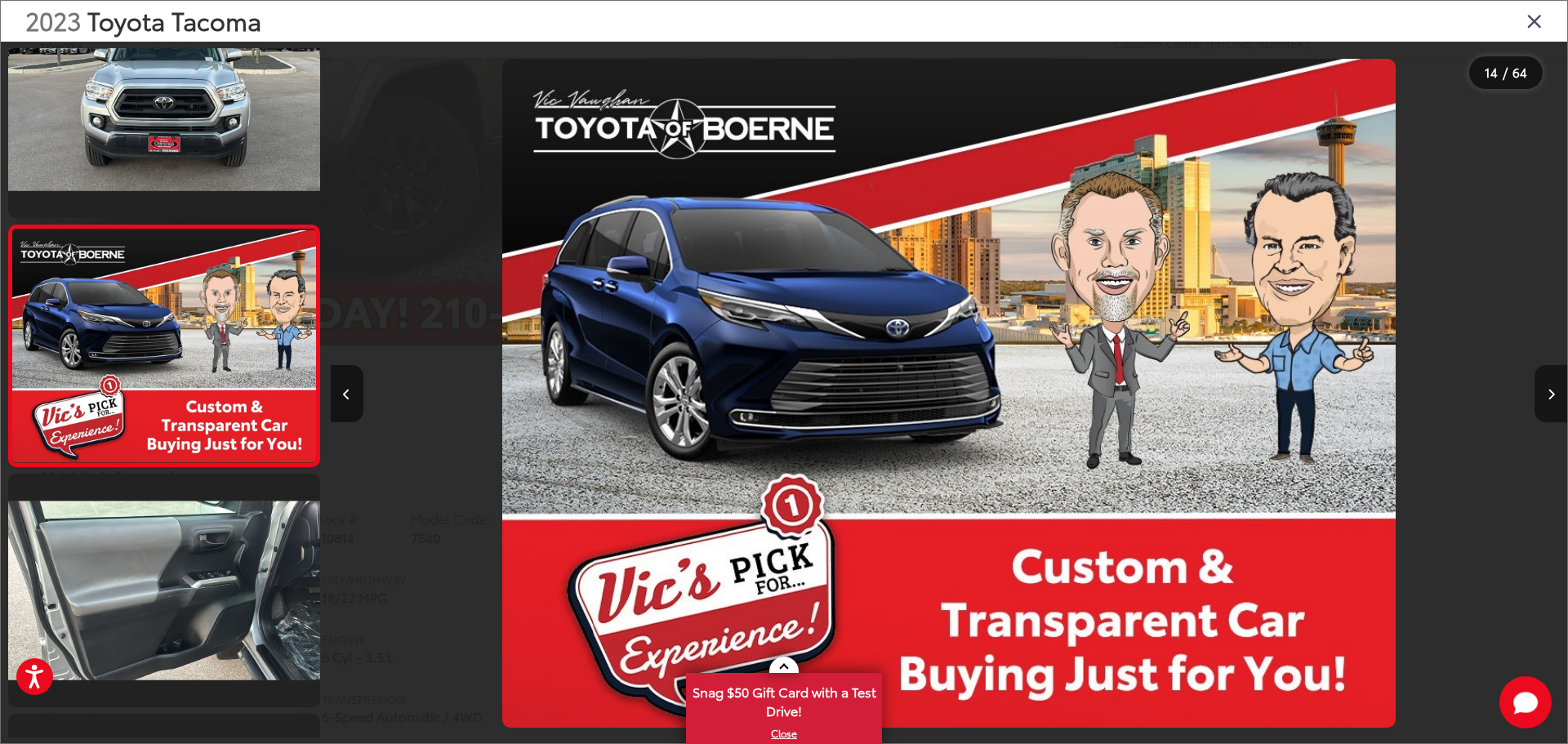
click at [1555, 406] on button "Next image" at bounding box center [1551, 394] width 33 height 57
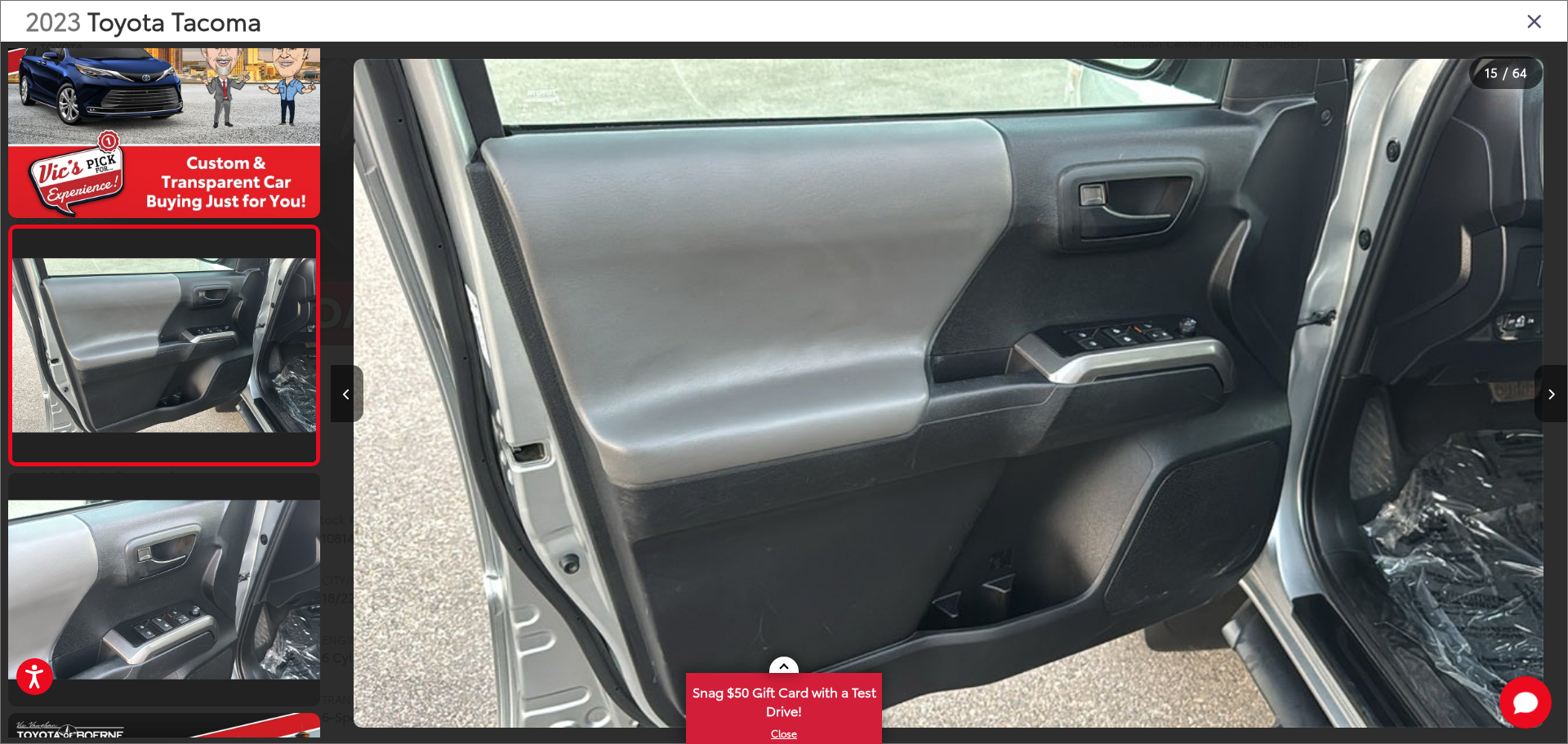
click at [1555, 406] on button "Next image" at bounding box center [1551, 394] width 33 height 57
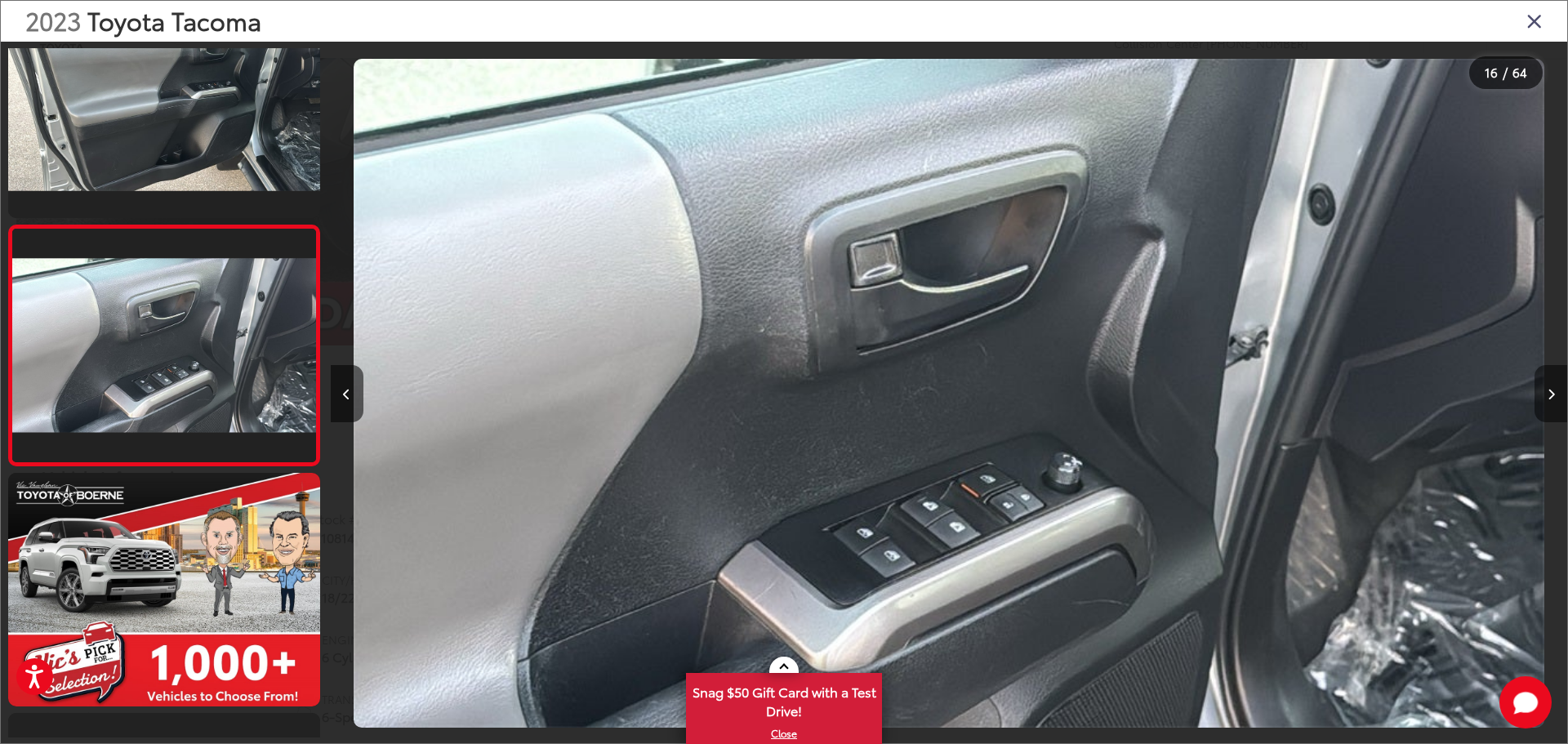
click at [1555, 406] on button "Next image" at bounding box center [1551, 394] width 33 height 57
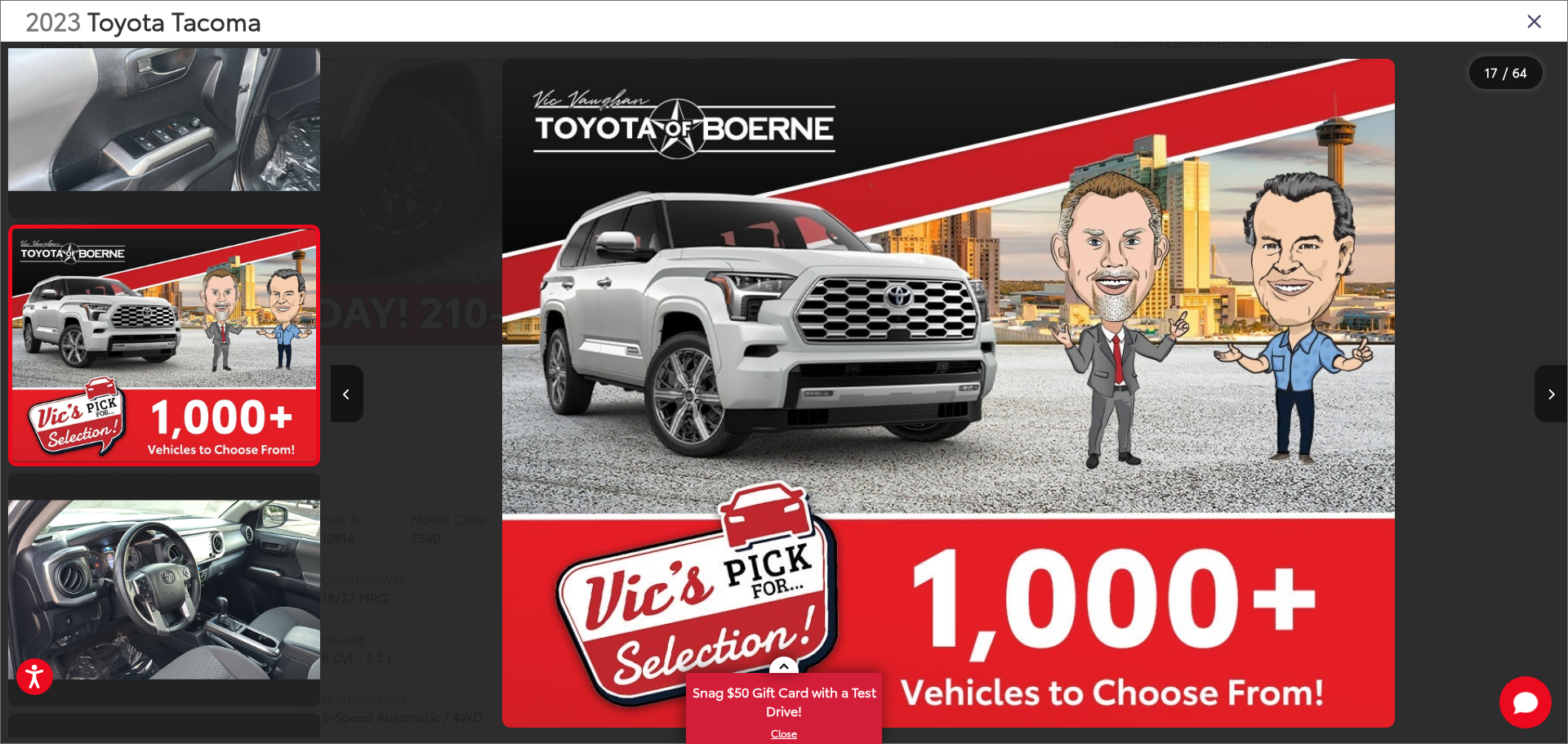
click at [1555, 406] on button "Next image" at bounding box center [1551, 394] width 33 height 57
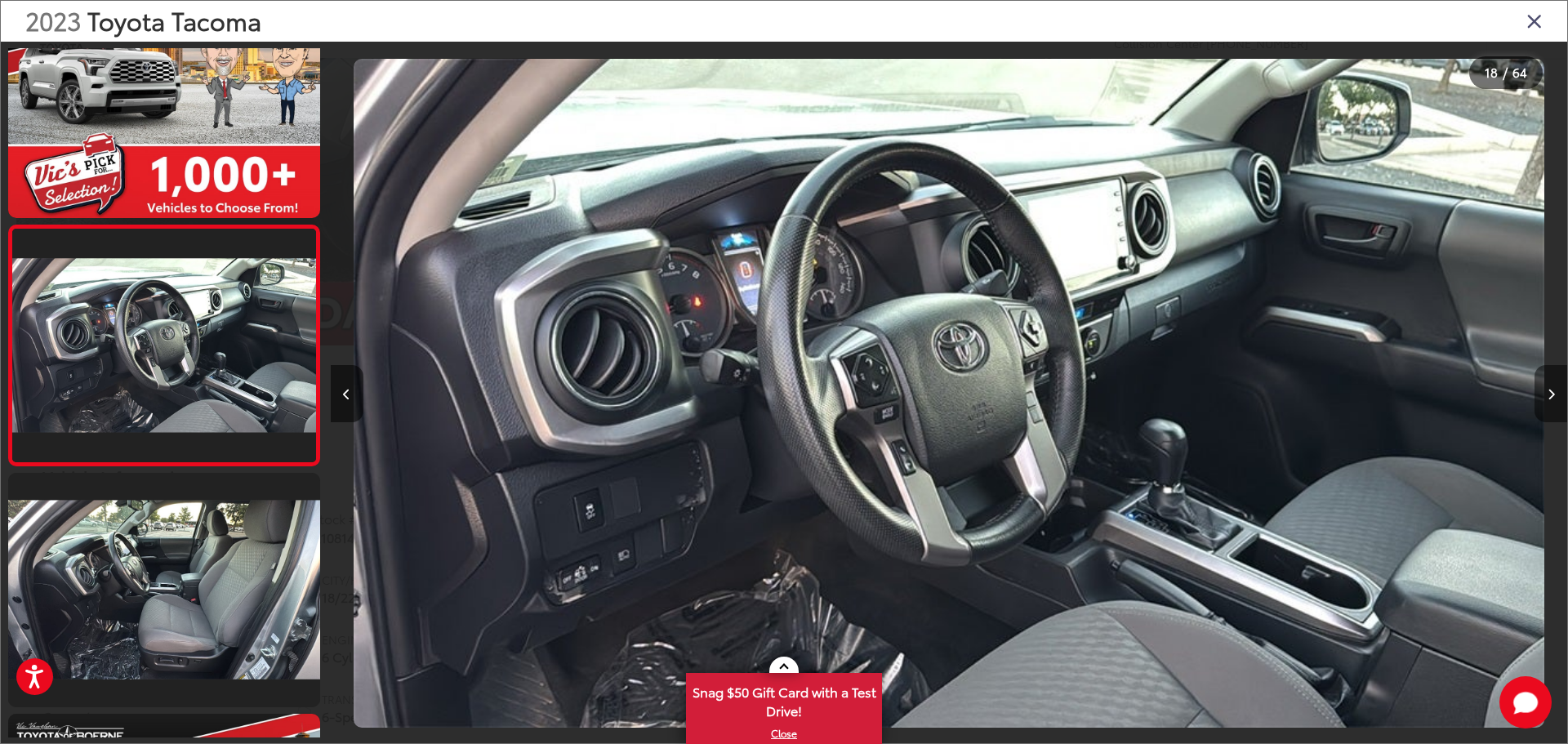
click at [1555, 406] on button "Next image" at bounding box center [1551, 394] width 33 height 57
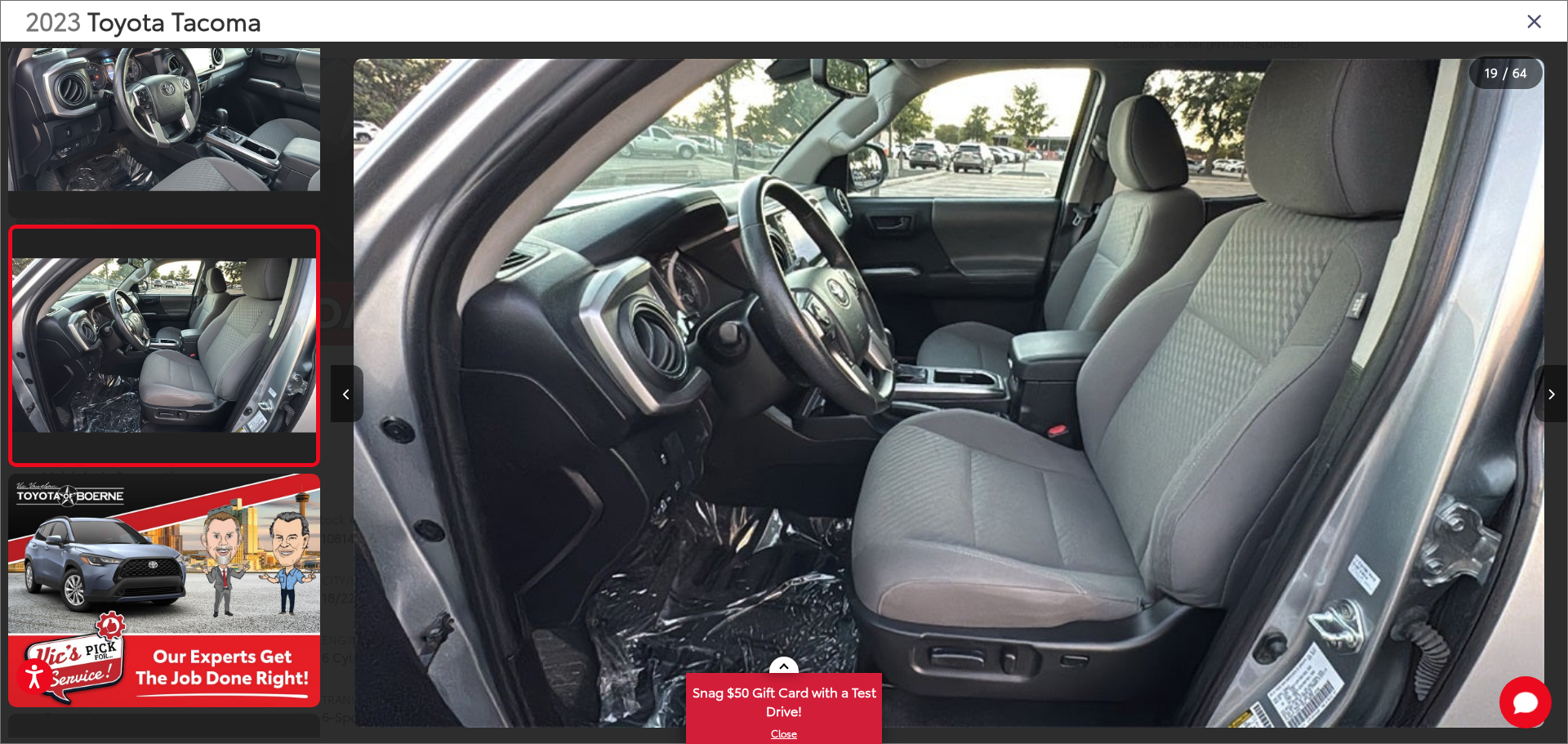
click at [1555, 406] on button "Next image" at bounding box center [1551, 394] width 33 height 57
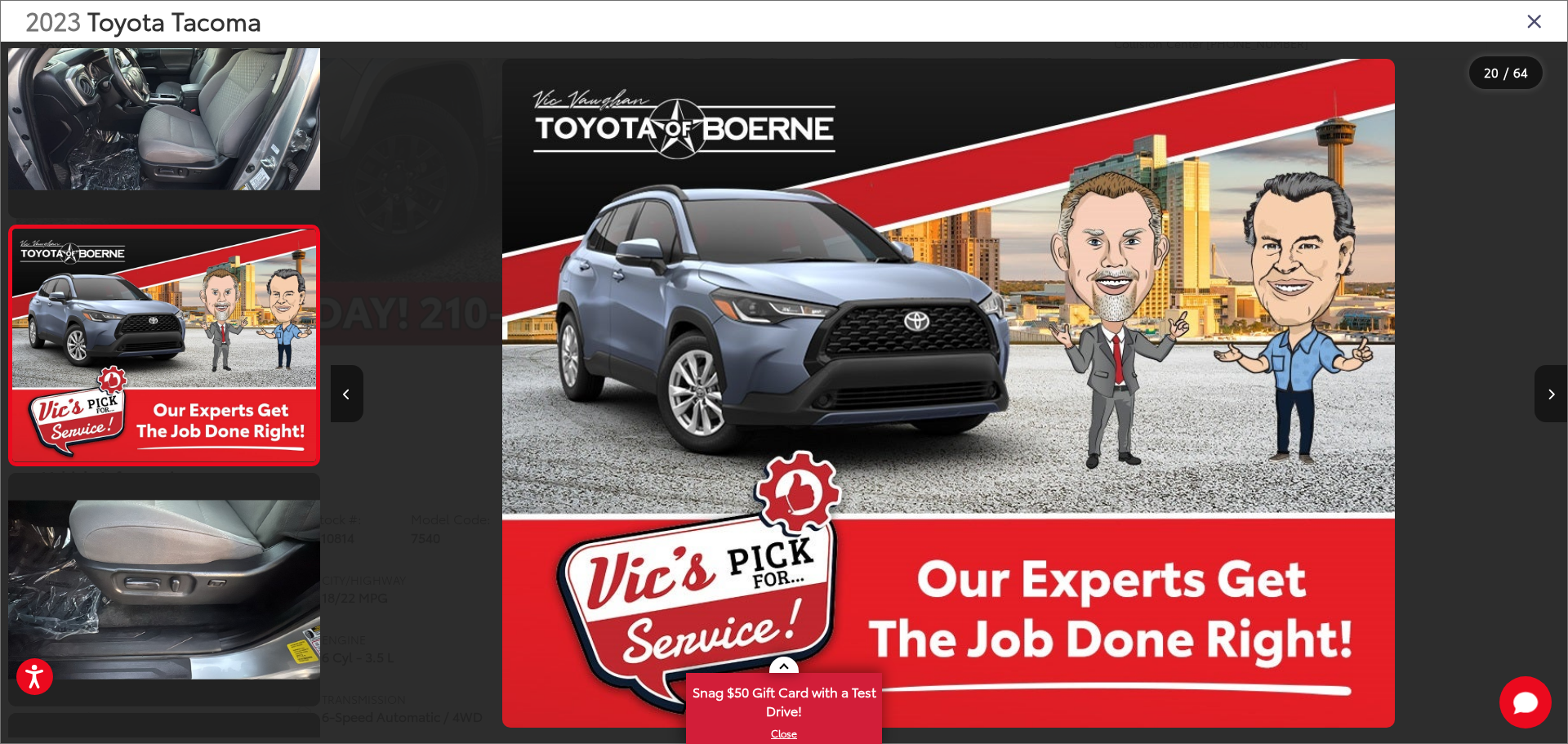
click at [1555, 406] on button "Next image" at bounding box center [1551, 394] width 33 height 57
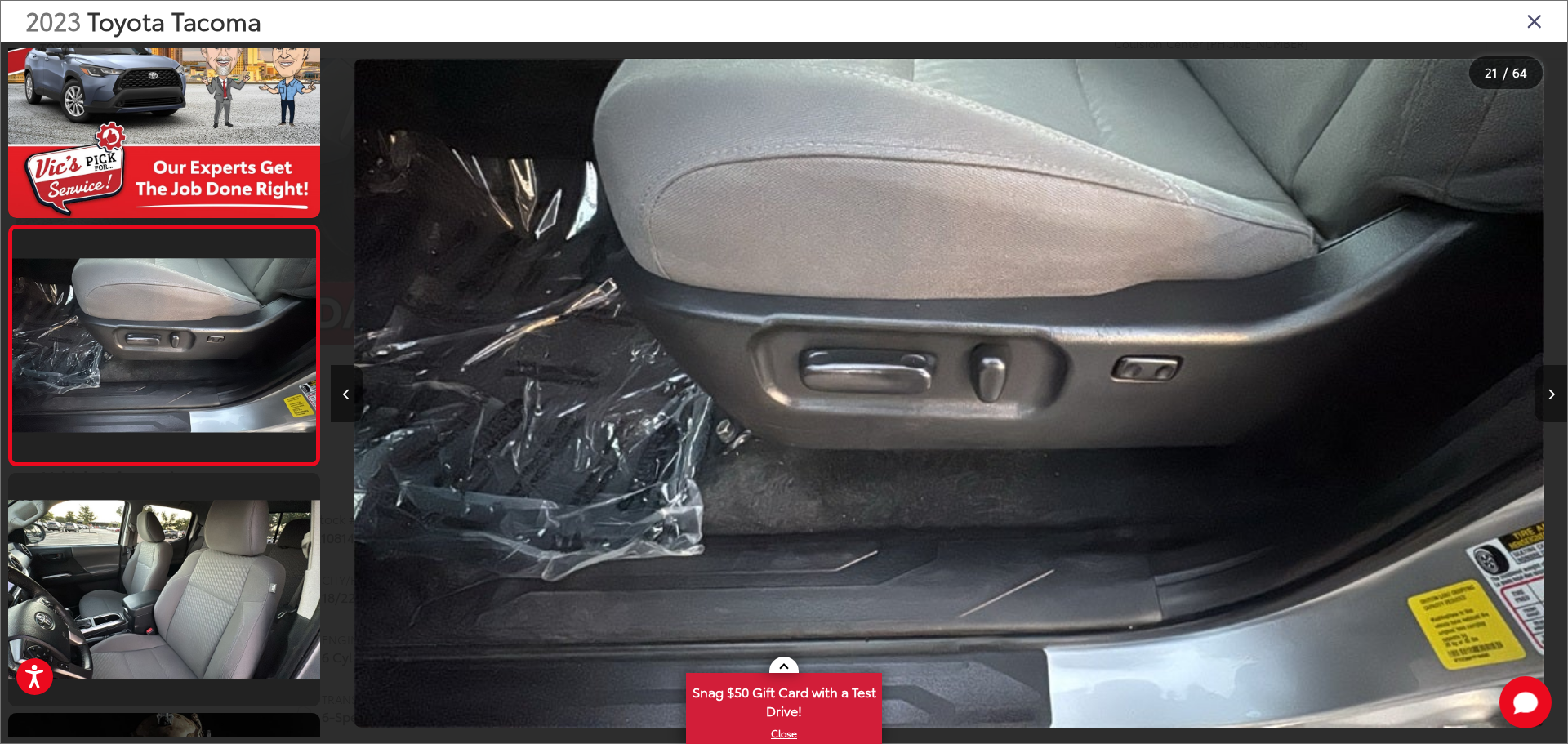
click at [1555, 406] on button "Next image" at bounding box center [1551, 394] width 33 height 57
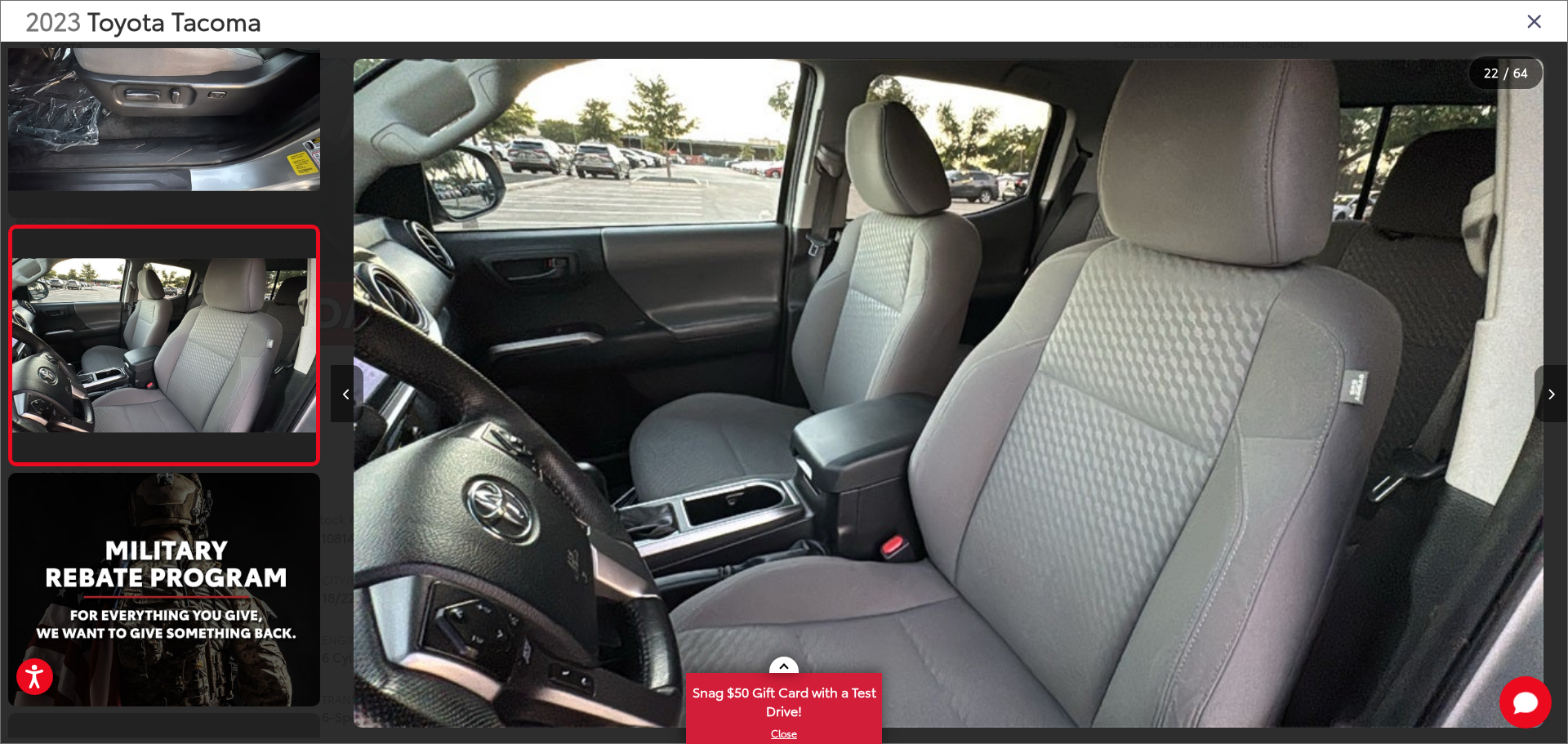
click at [1555, 406] on button "Next image" at bounding box center [1551, 394] width 33 height 57
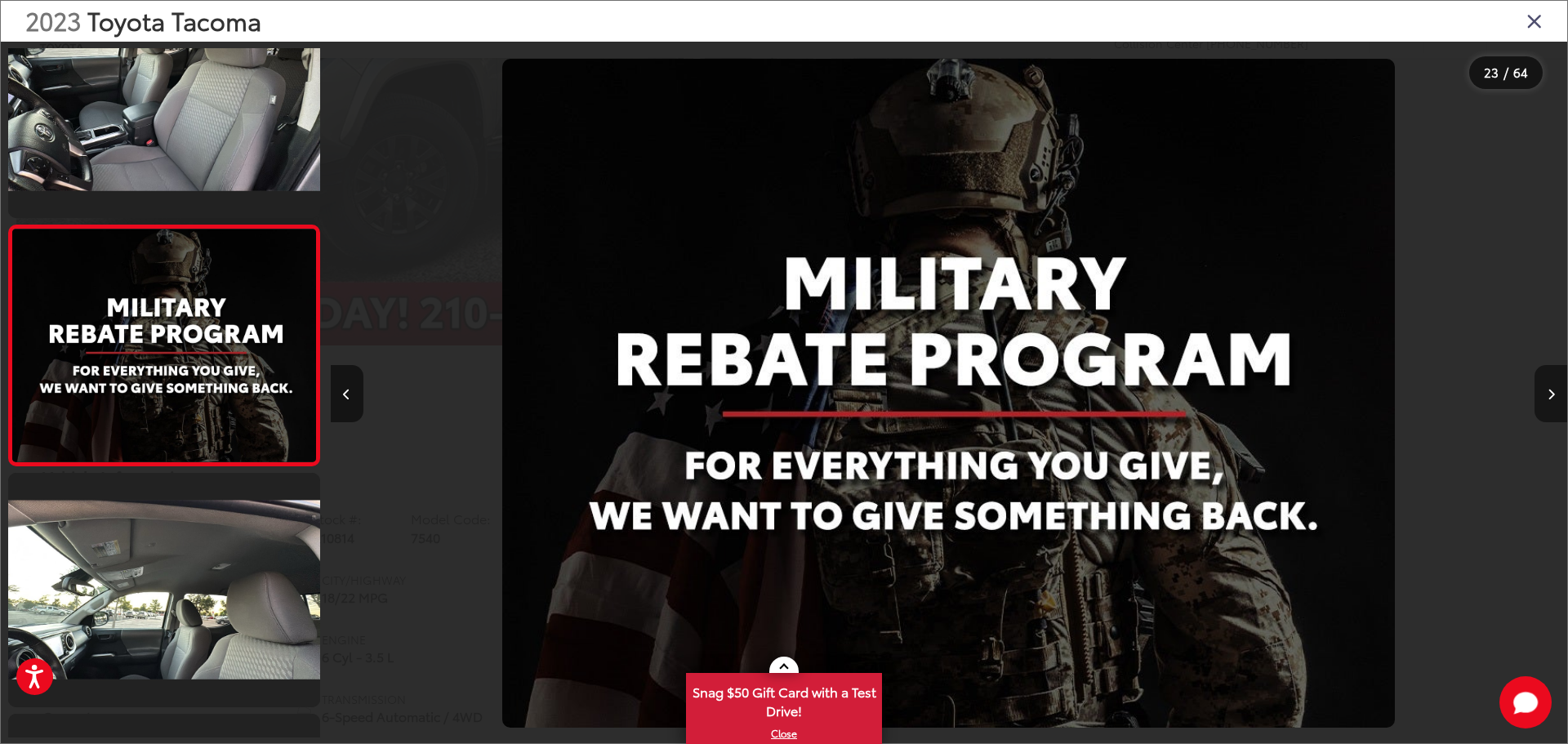
click at [1555, 406] on button "Next image" at bounding box center [1551, 394] width 33 height 57
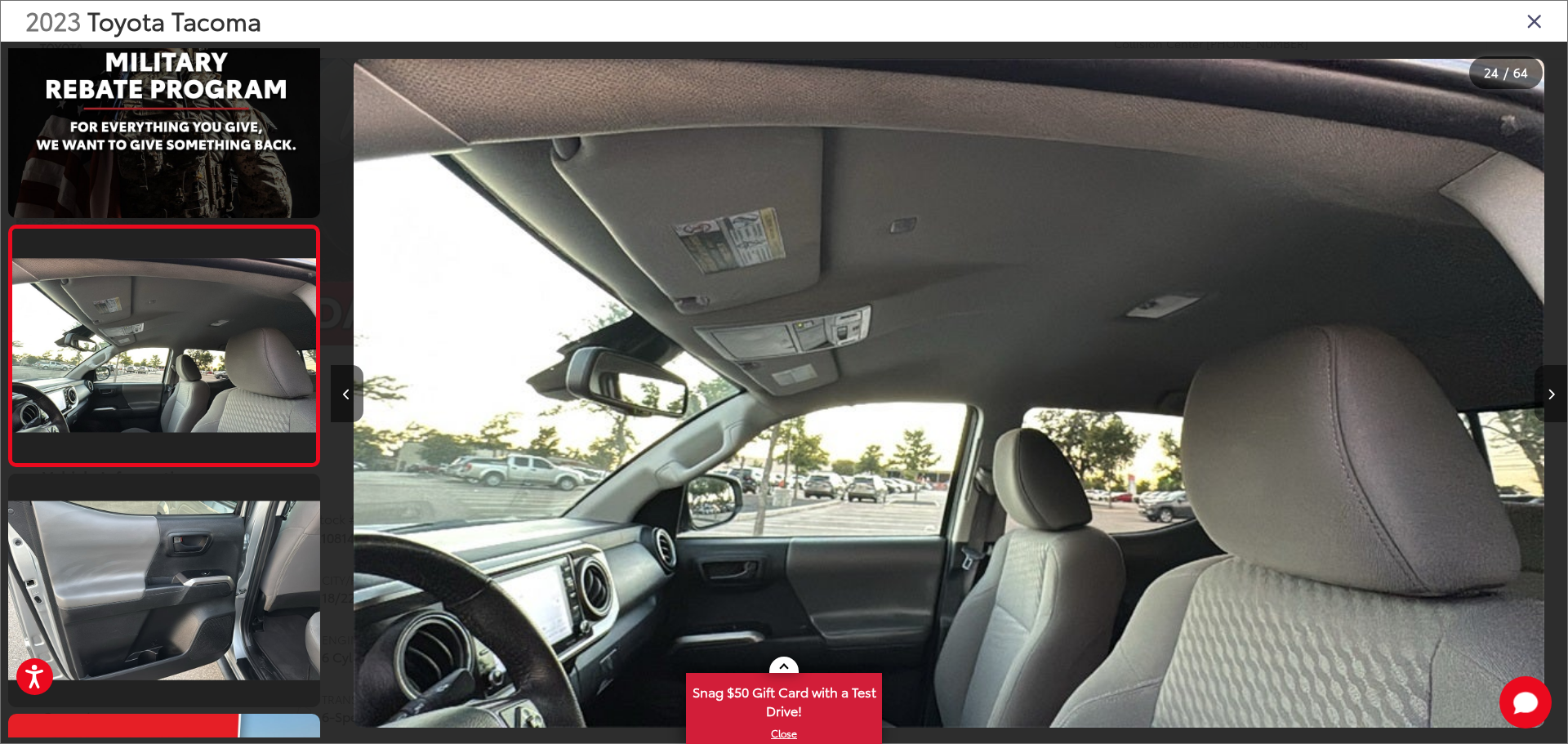
click at [1555, 406] on button "Next image" at bounding box center [1551, 394] width 33 height 57
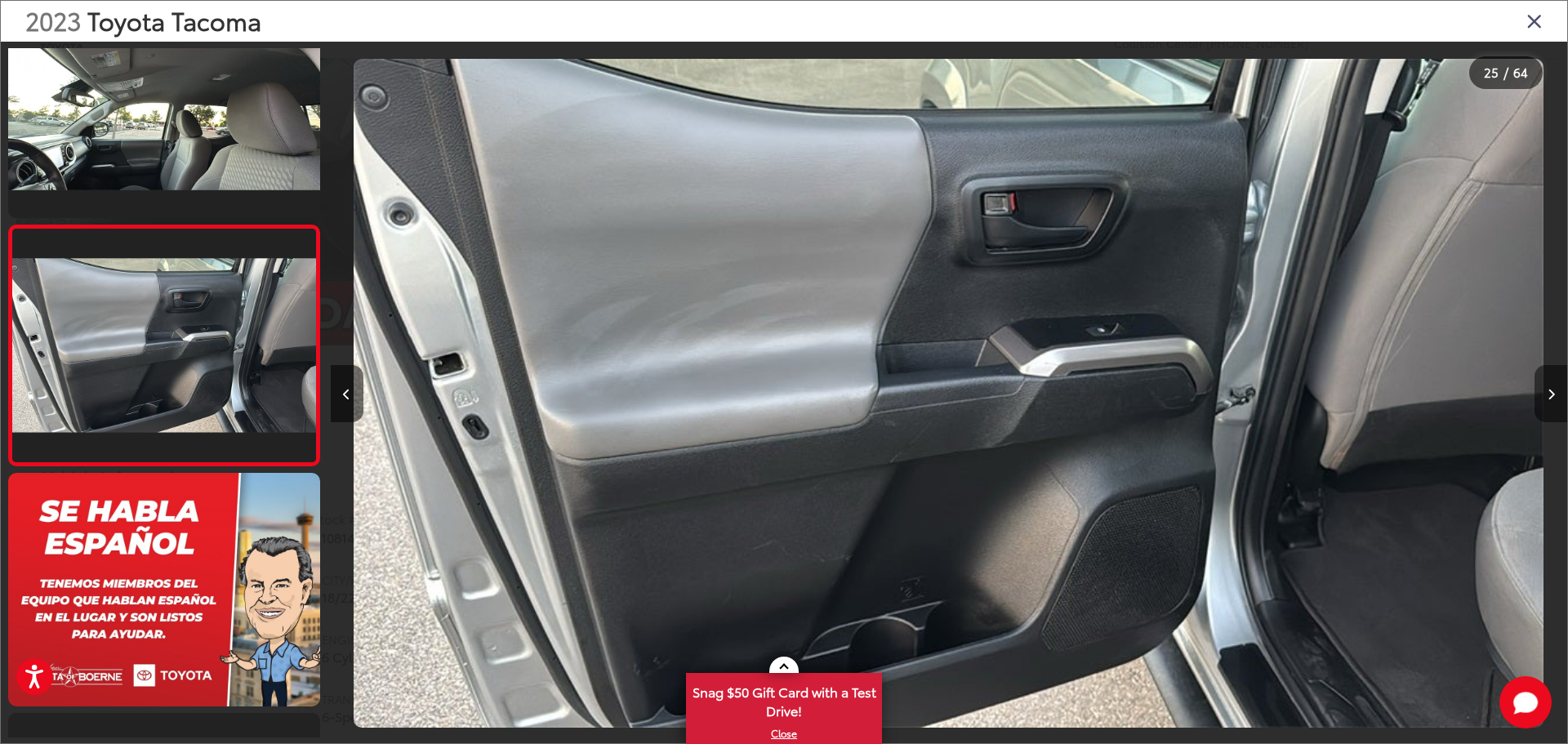
click at [1555, 406] on button "Next image" at bounding box center [1551, 394] width 33 height 57
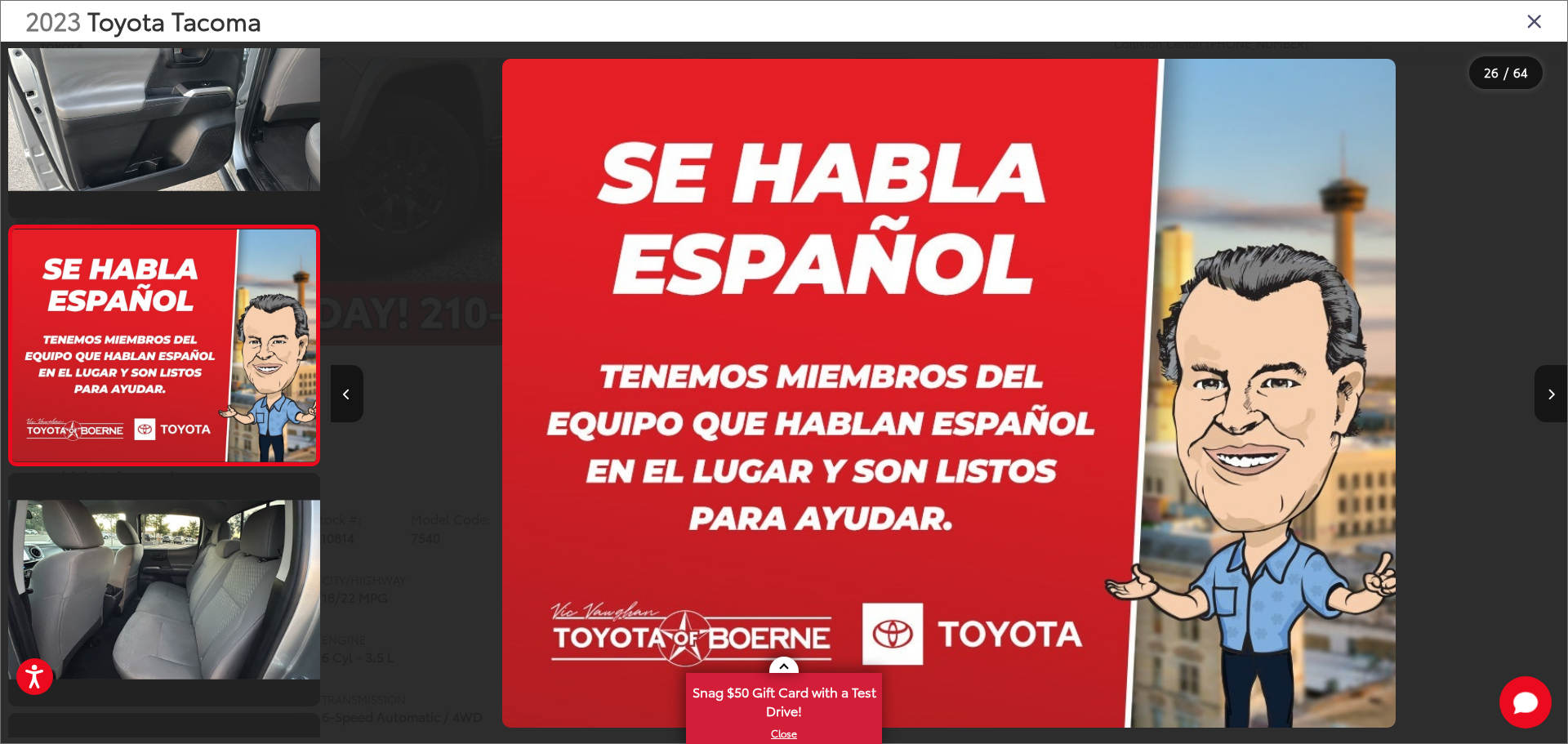
click at [1555, 406] on button "Next image" at bounding box center [1551, 394] width 33 height 57
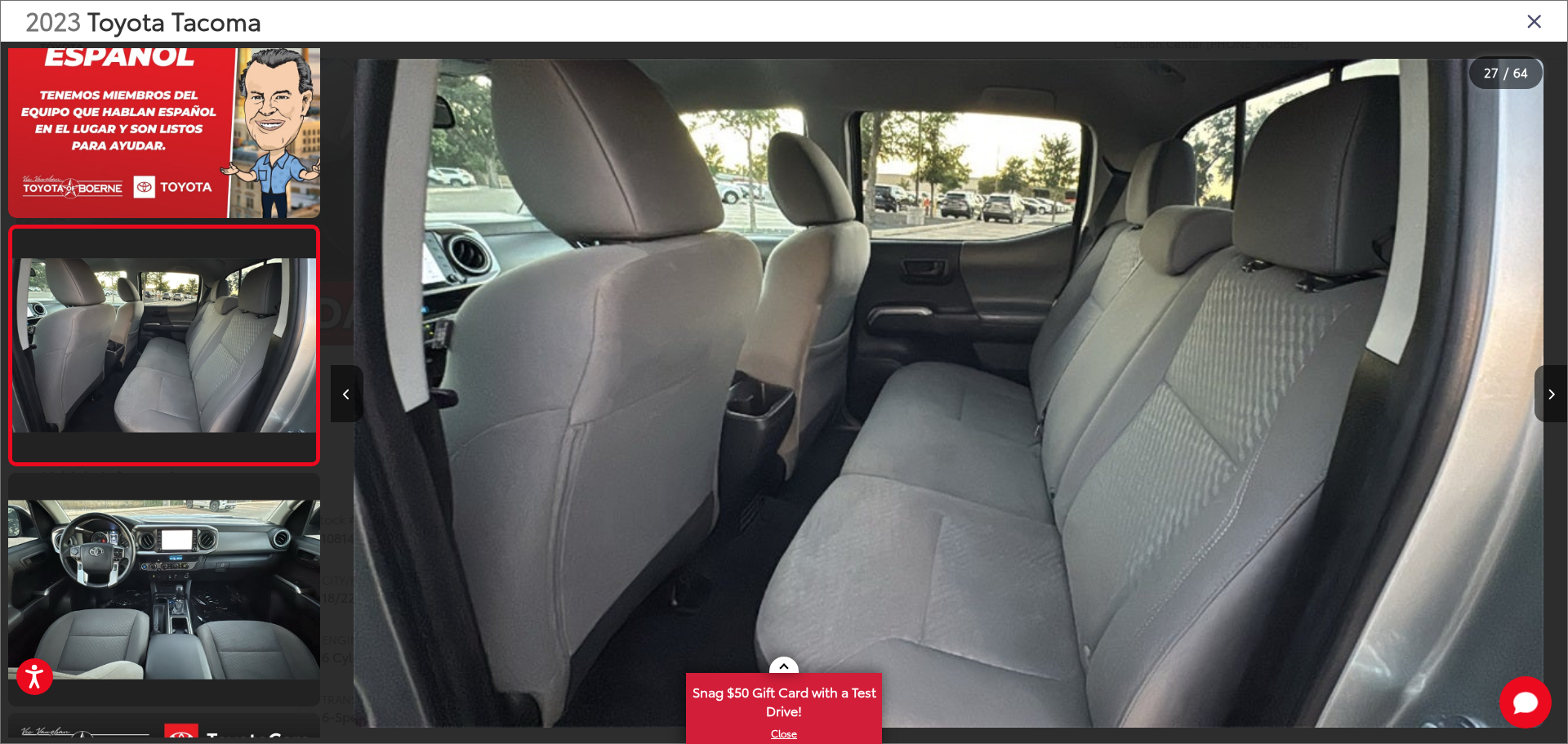
click at [1533, 22] on icon "Close gallery" at bounding box center [1534, 20] width 16 height 22
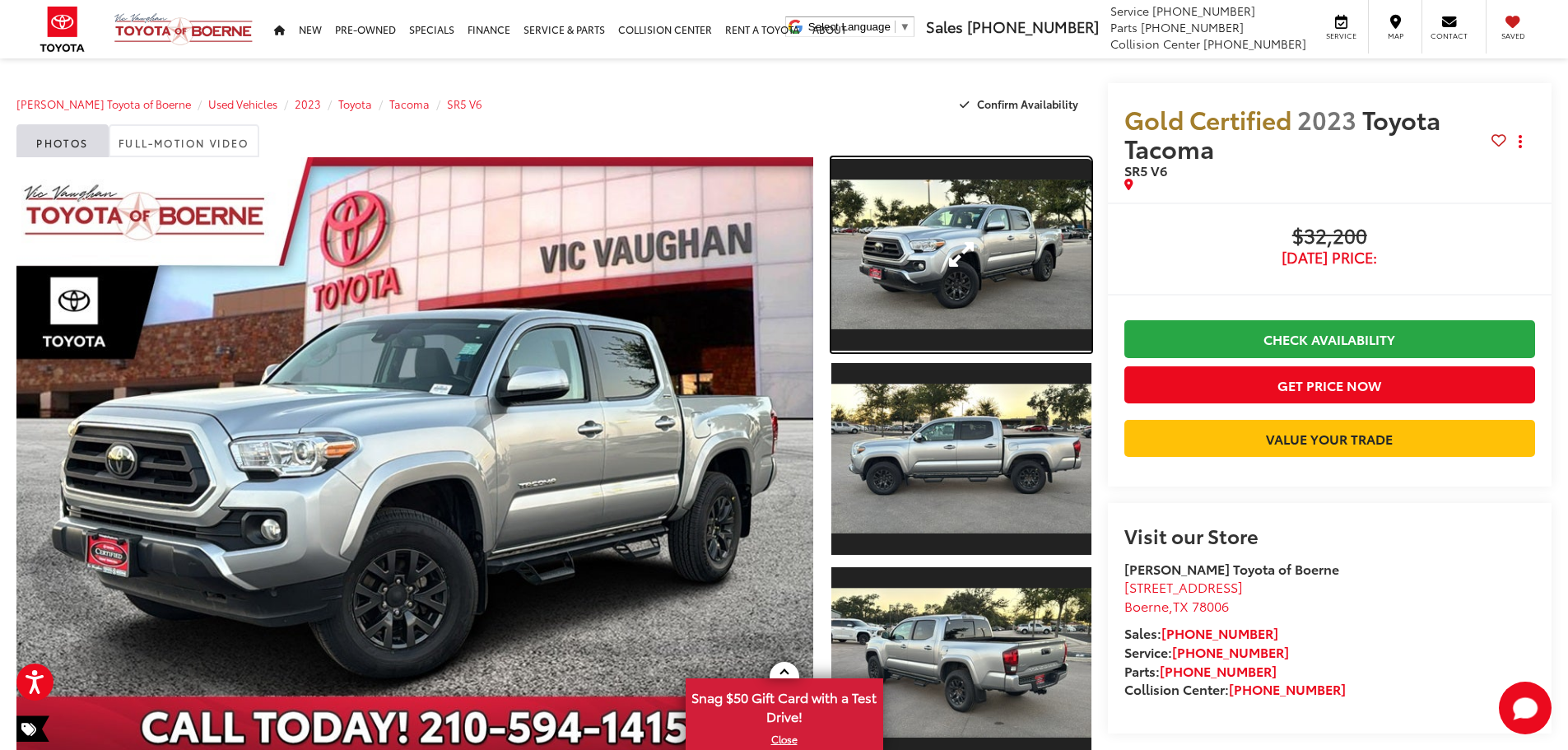
drag, startPoint x: 1031, startPoint y: 275, endPoint x: 1014, endPoint y: 281, distance: 18.0
click at [1031, 275] on link "Expand Photo 1" at bounding box center [961, 255] width 260 height 195
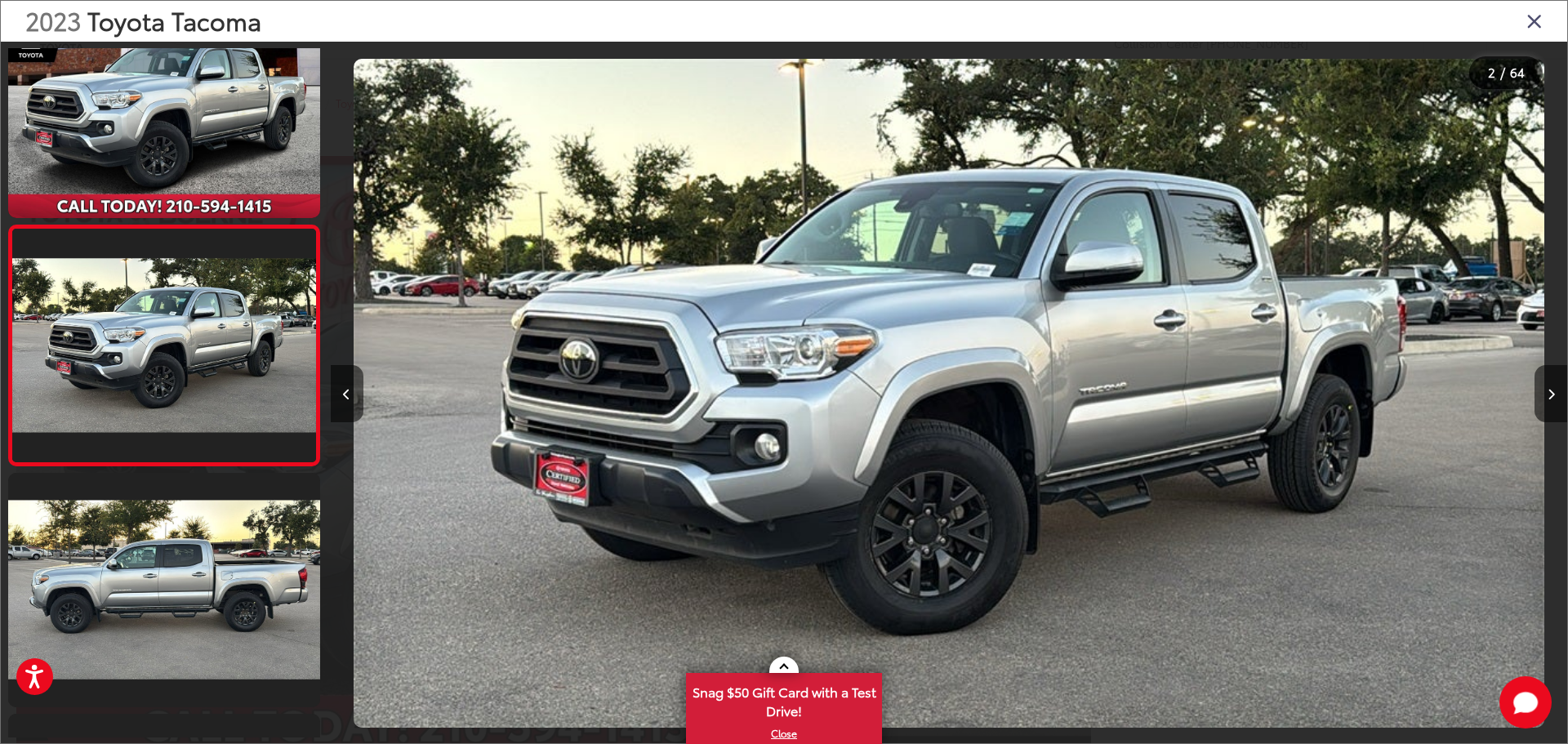
click at [1537, 26] on icon "Close gallery" at bounding box center [1534, 20] width 16 height 22
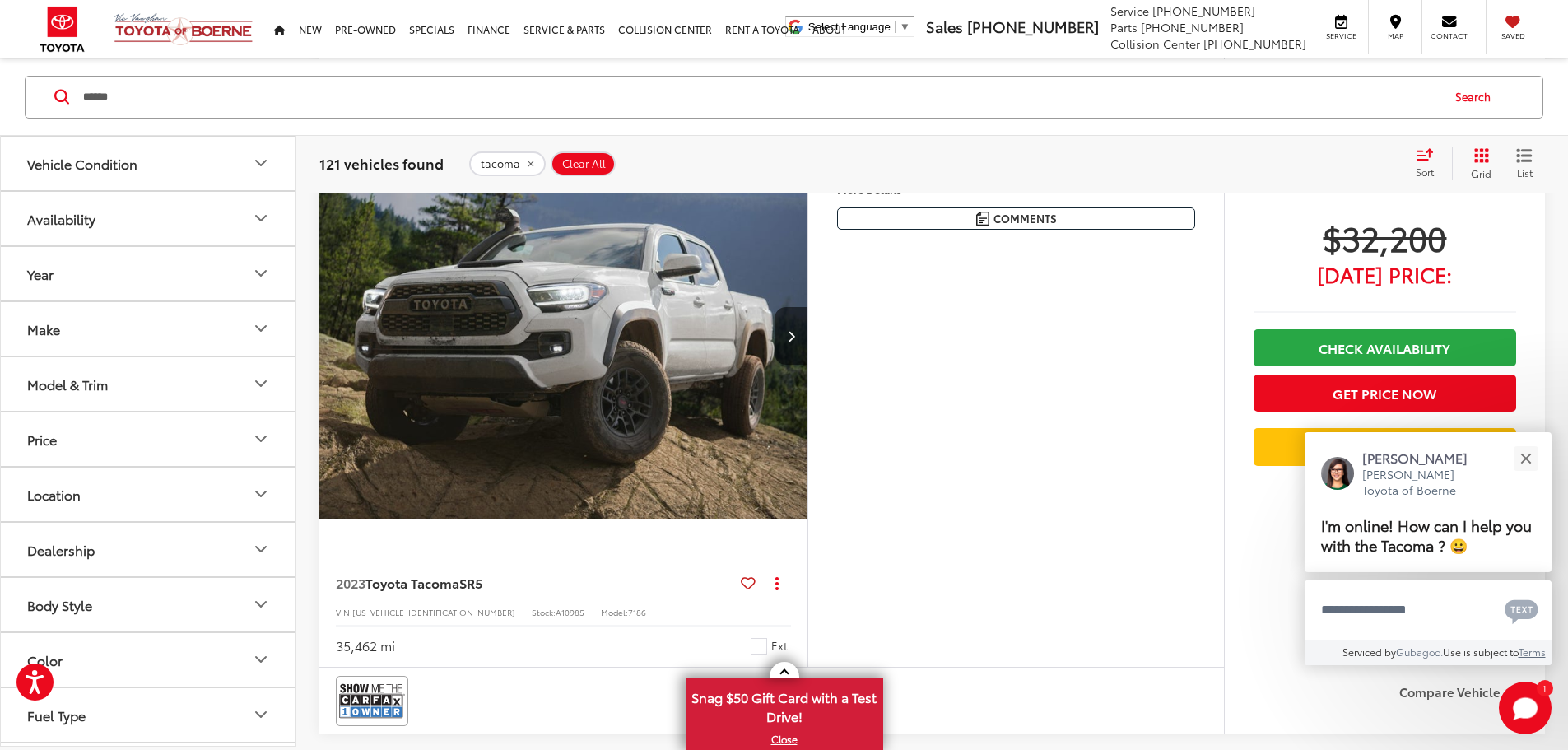
scroll to position [4606, 0]
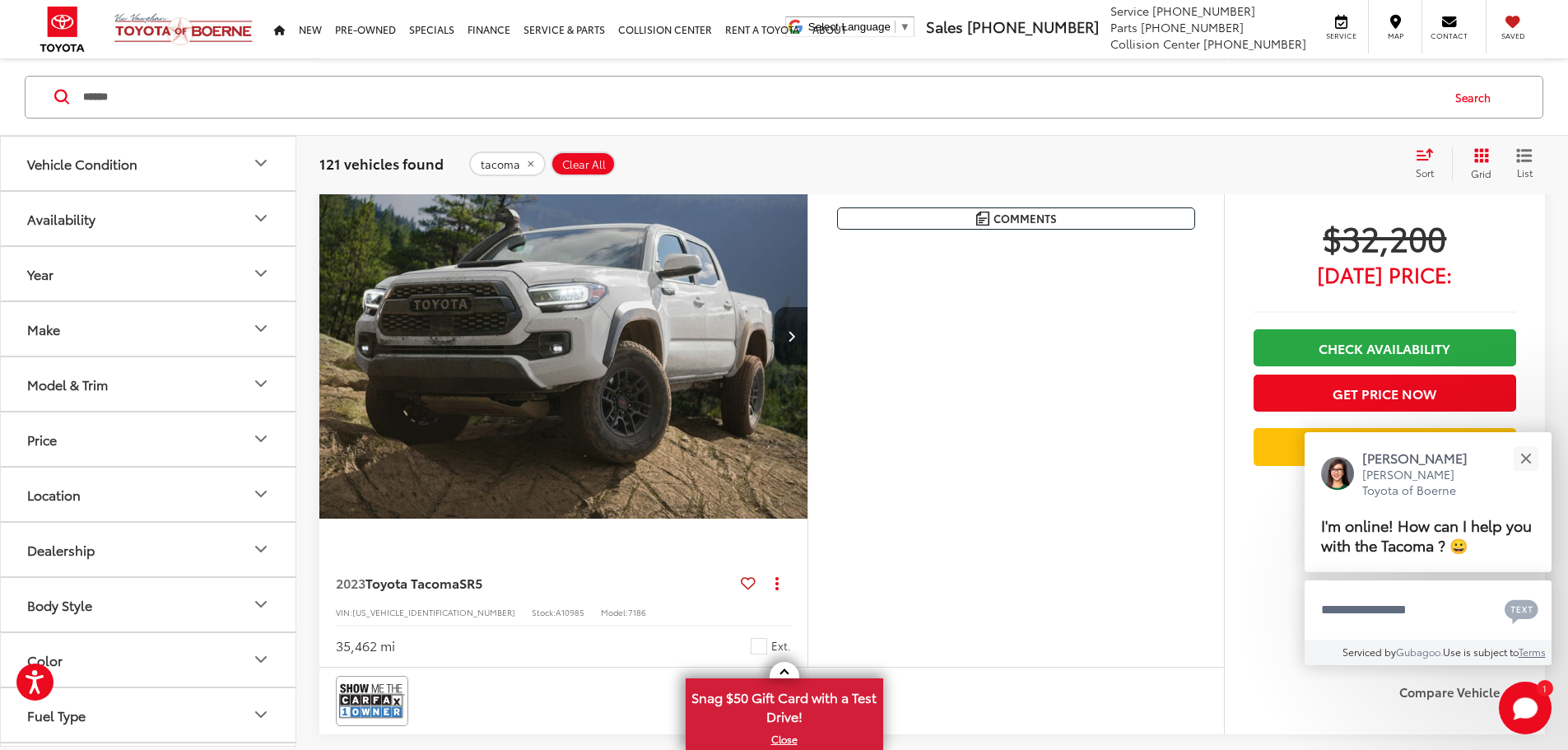
scroll to position [0, 2496]
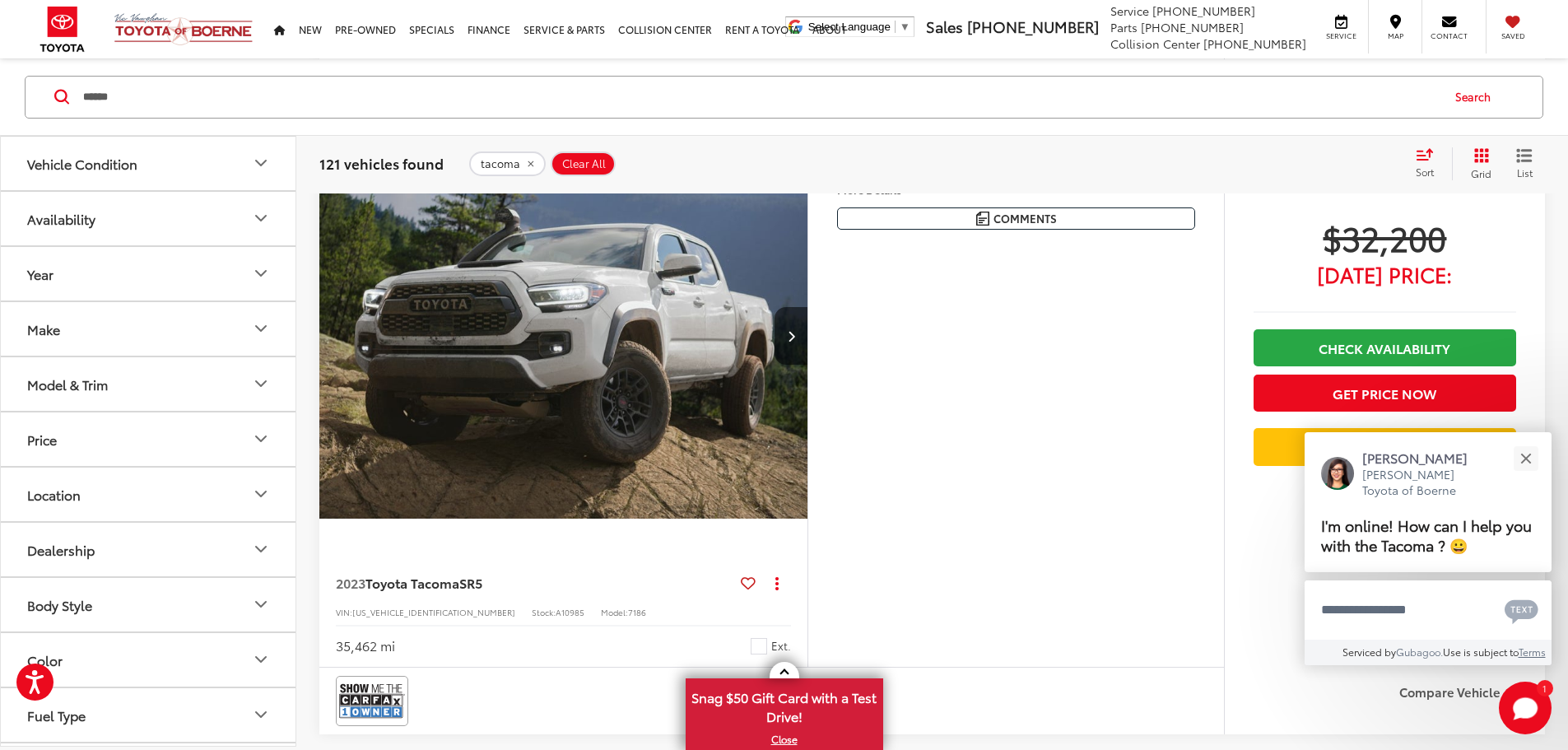
scroll to position [0, 3121]
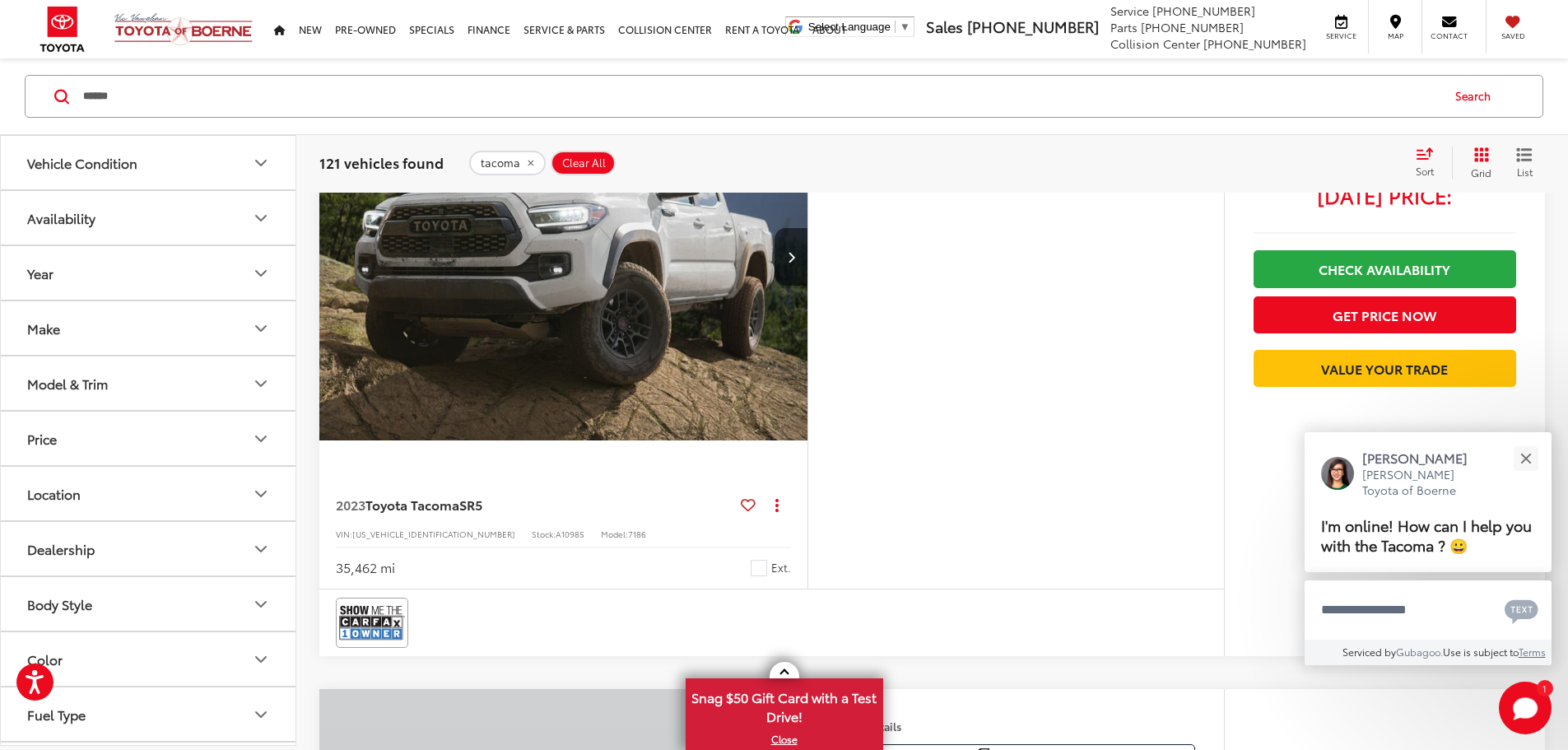
scroll to position [4606, 0]
